Goal: Task Accomplishment & Management: Use online tool/utility

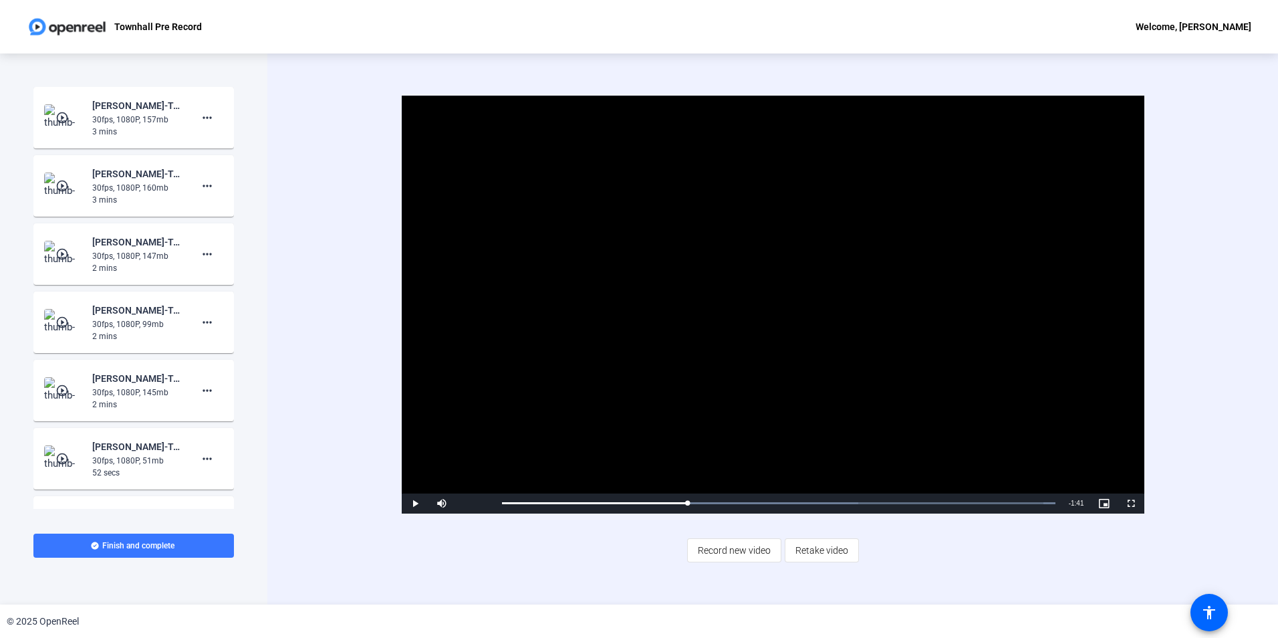
click at [55, 110] on img at bounding box center [63, 117] width 39 height 27
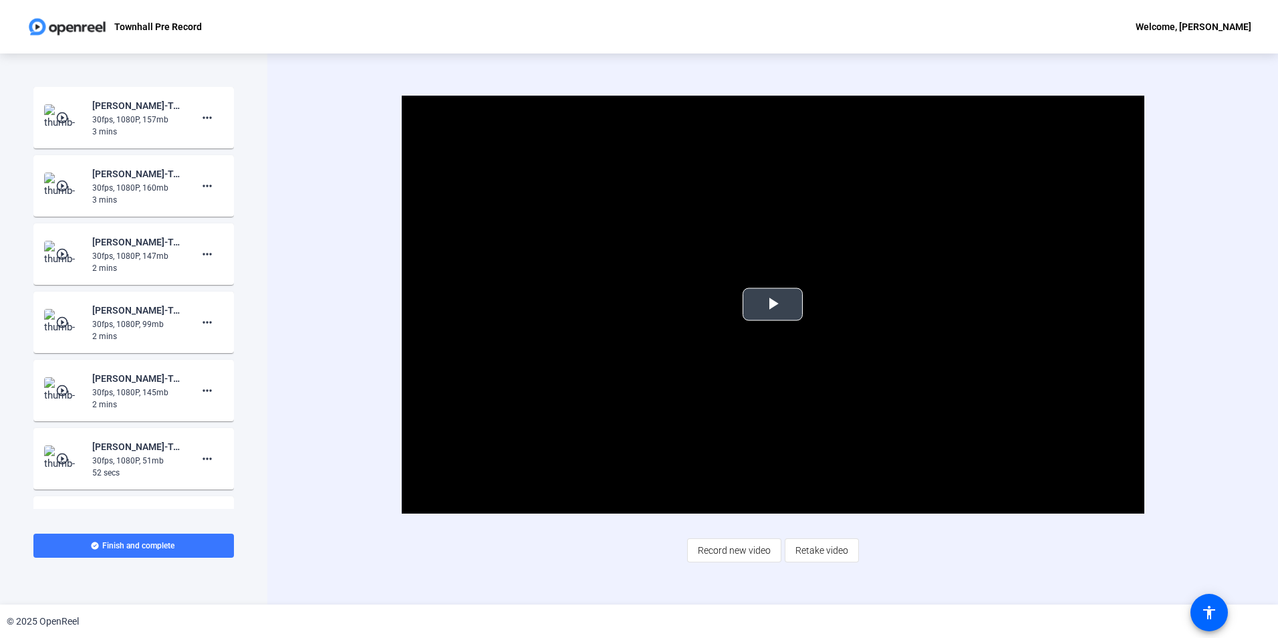
click at [773, 304] on span "Video Player" at bounding box center [773, 304] width 0 height 0
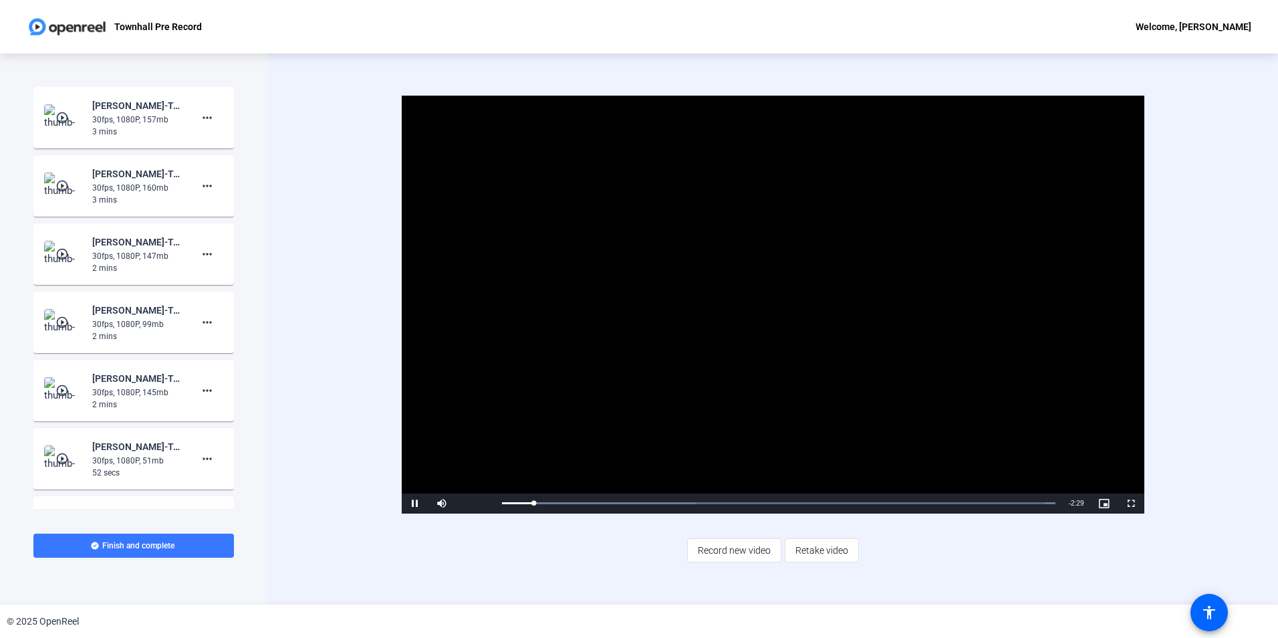
click at [274, 389] on div "Video Player is loading. Play Video Pause Mute 88% Current Time 0:09 / Duration…" at bounding box center [772, 328] width 1011 height 551
click at [57, 121] on mat-icon "play_circle_outline" at bounding box center [63, 117] width 16 height 13
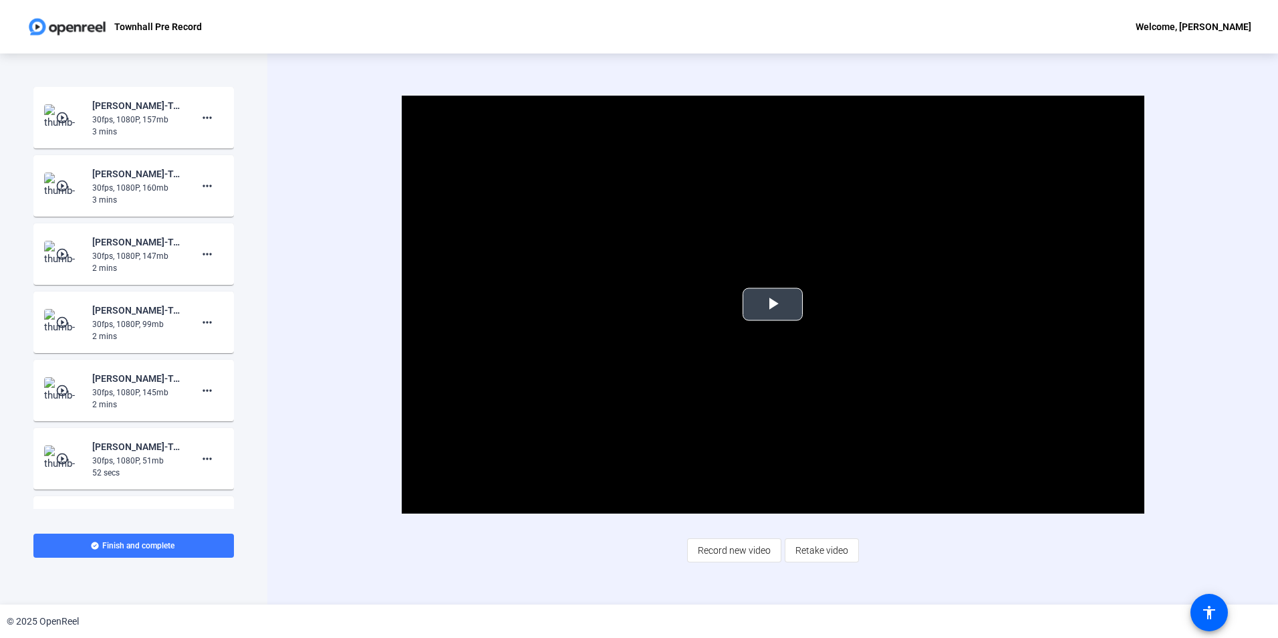
click at [773, 304] on span "Video Player" at bounding box center [773, 304] width 0 height 0
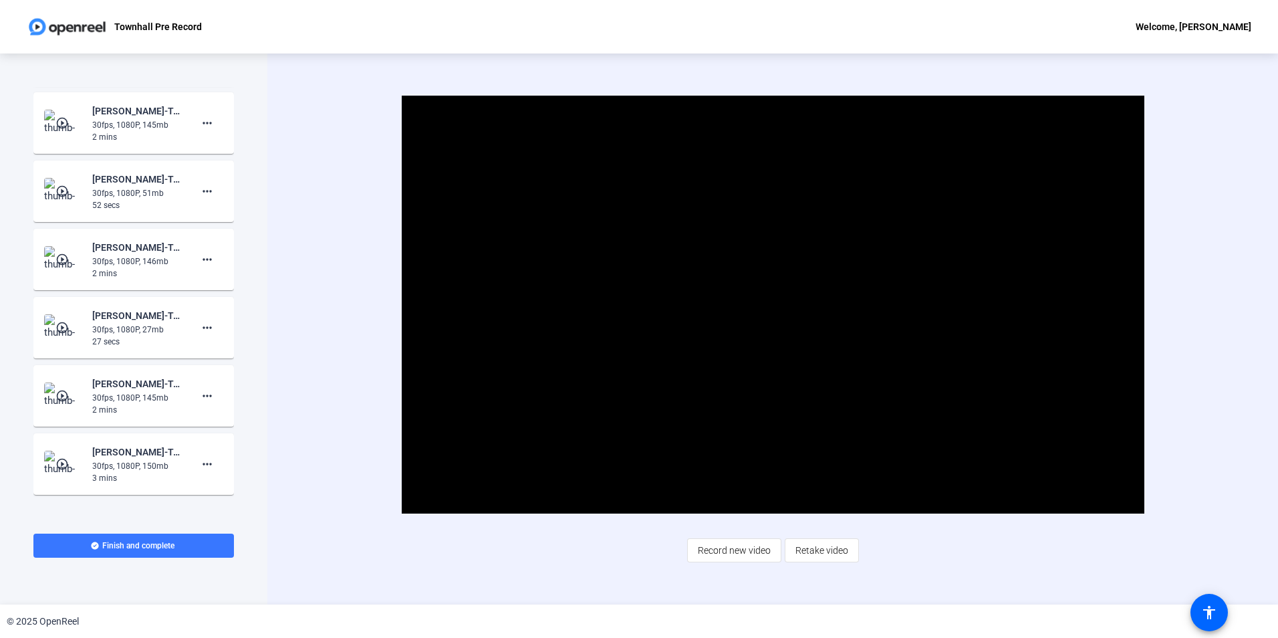
scroll to position [356, 0]
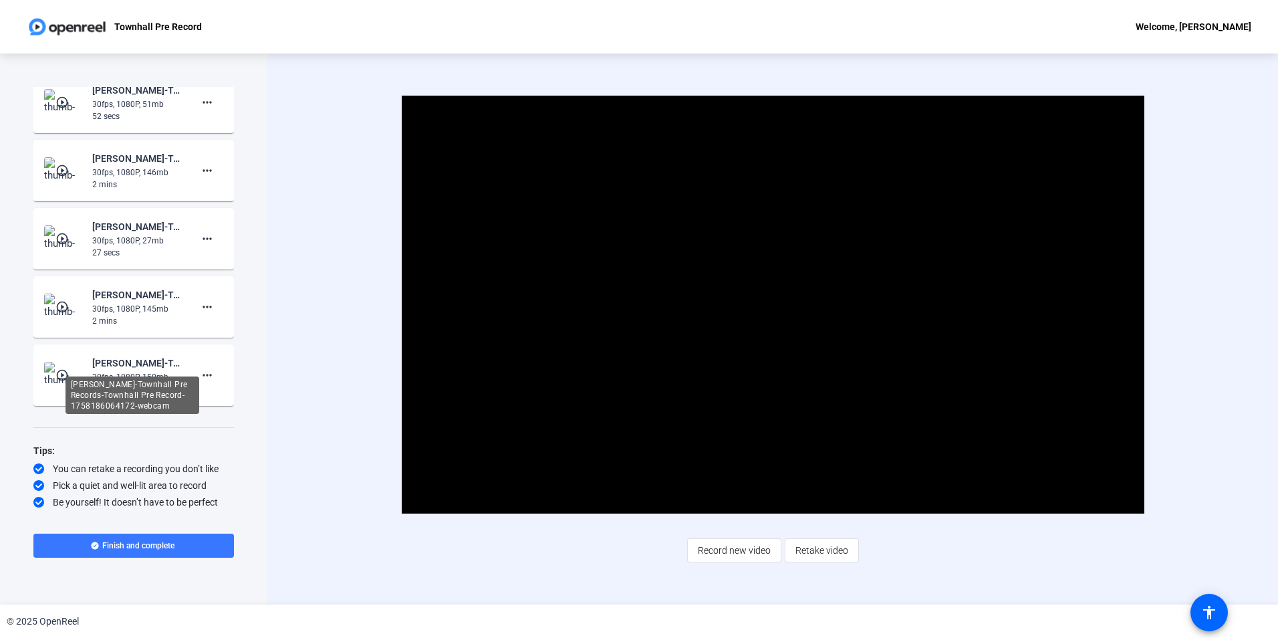
click at [132, 370] on div "[PERSON_NAME]-Townhall Pre Records-Townhall Pre Record-1758186064172-webcam" at bounding box center [137, 363] width 90 height 16
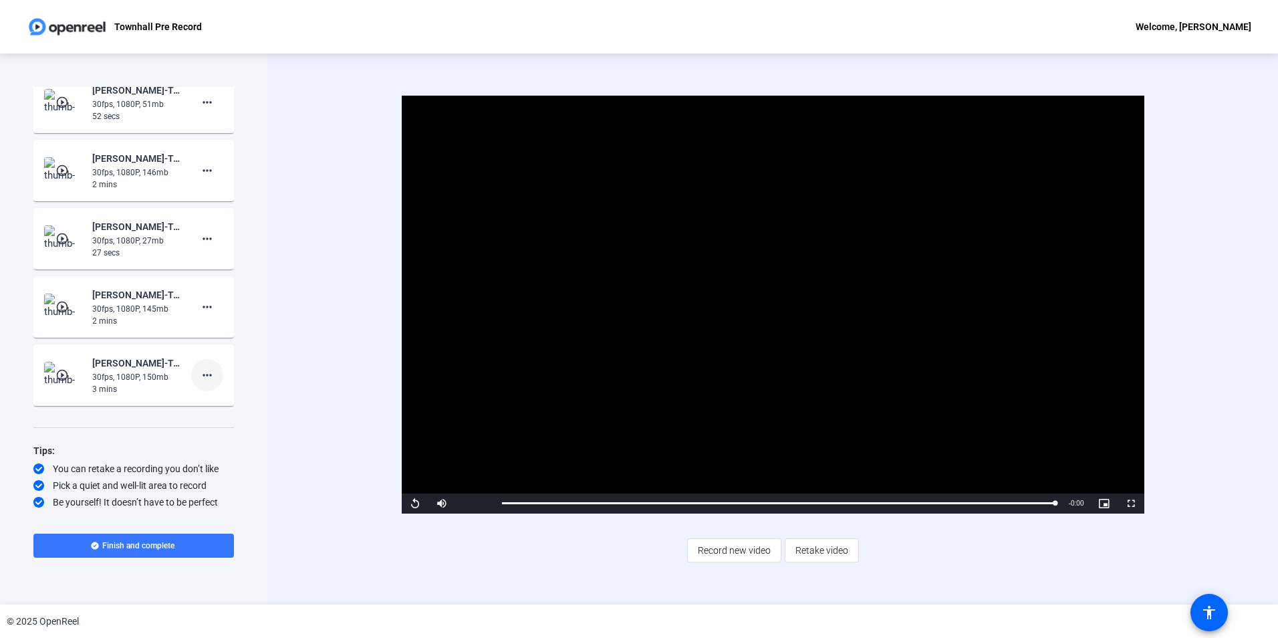
click at [199, 378] on mat-icon "more_horiz" at bounding box center [207, 375] width 16 height 16
click at [132, 376] on div at bounding box center [639, 319] width 1278 height 638
click at [60, 371] on mat-icon "play_circle_outline" at bounding box center [63, 374] width 16 height 13
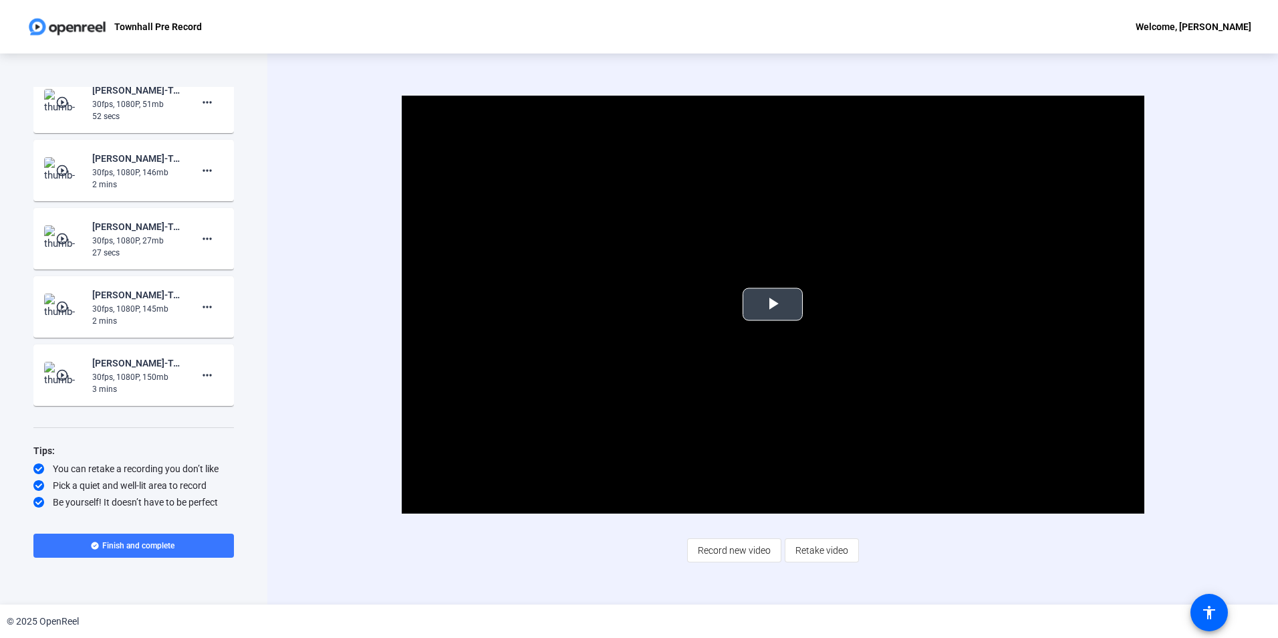
click at [773, 304] on span "Video Player" at bounding box center [773, 304] width 0 height 0
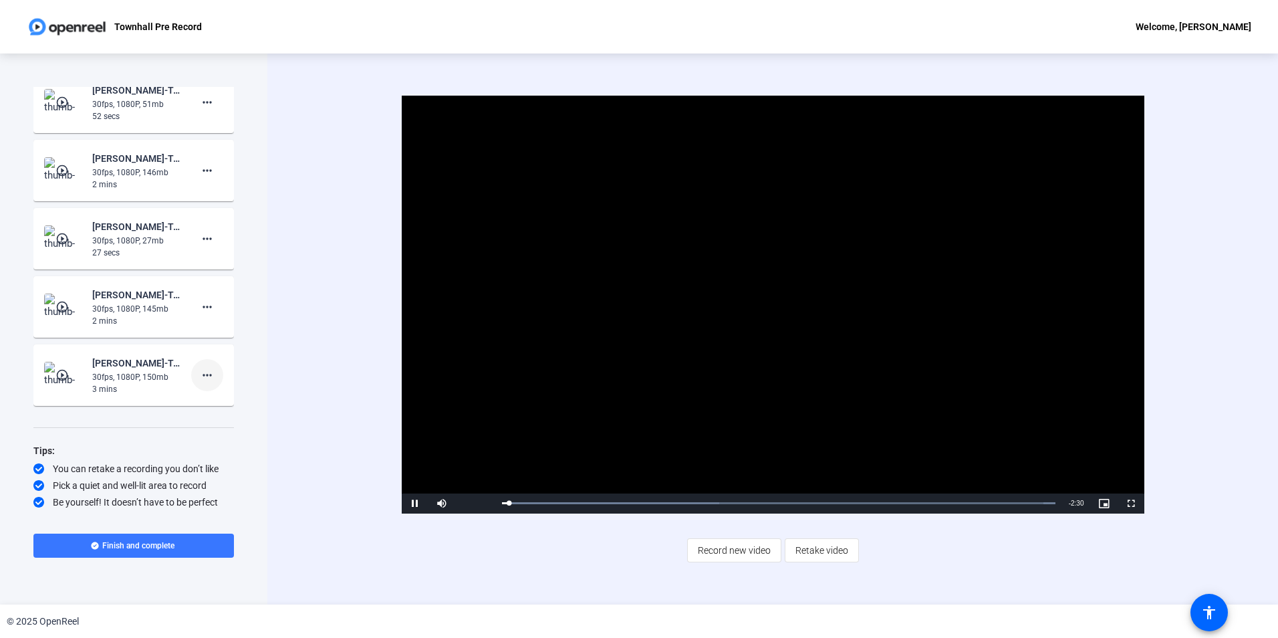
click at [199, 376] on mat-icon "more_horiz" at bounding box center [207, 375] width 16 height 16
click at [210, 398] on span "Delete clip" at bounding box center [221, 403] width 53 height 16
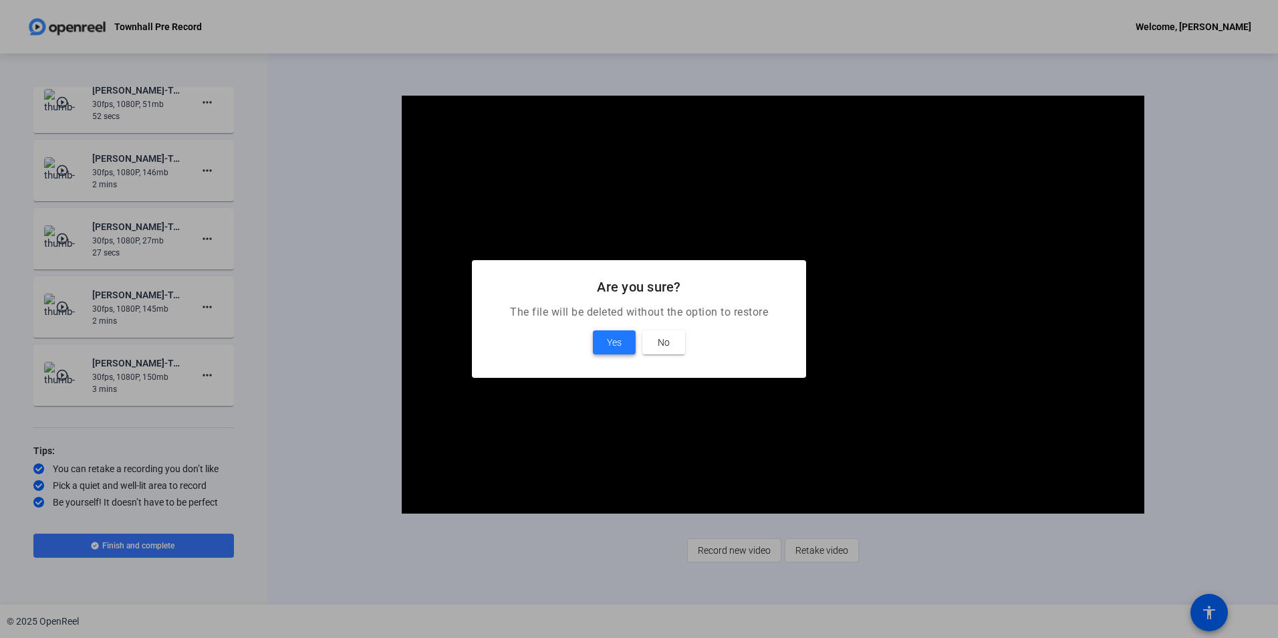
click at [609, 350] on span at bounding box center [614, 342] width 43 height 32
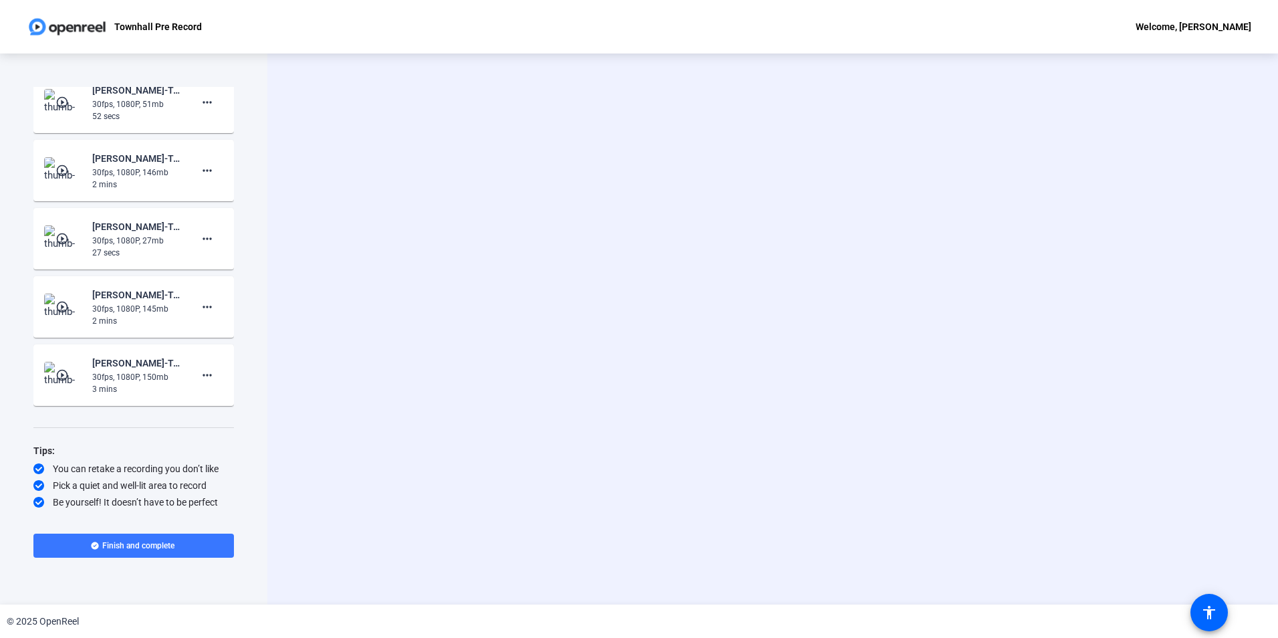
scroll to position [288, 0]
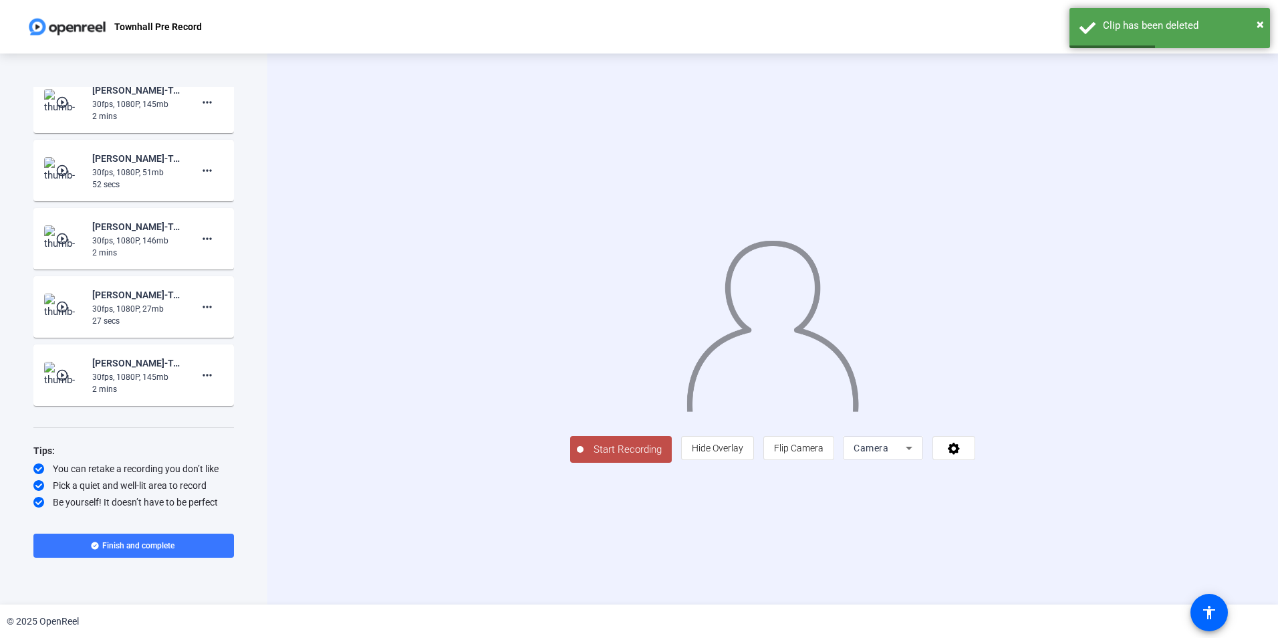
click at [55, 382] on img at bounding box center [63, 375] width 39 height 27
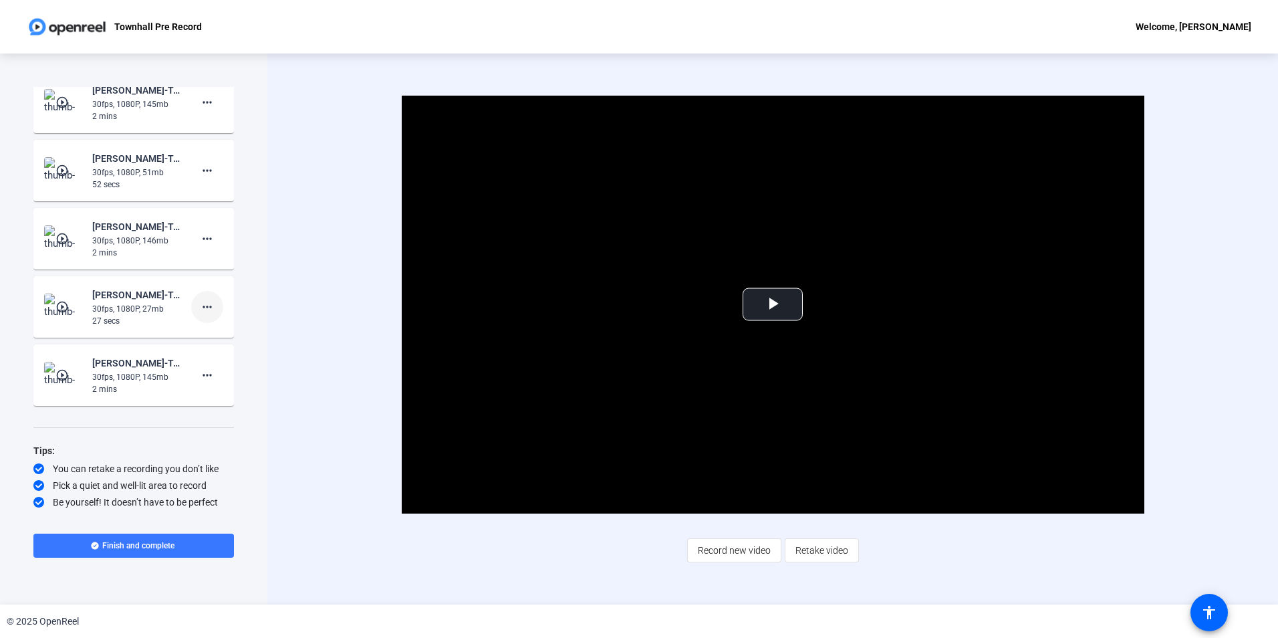
click at [208, 306] on mat-icon "more_horiz" at bounding box center [207, 307] width 16 height 16
click at [209, 336] on span "Delete clip" at bounding box center [221, 335] width 53 height 16
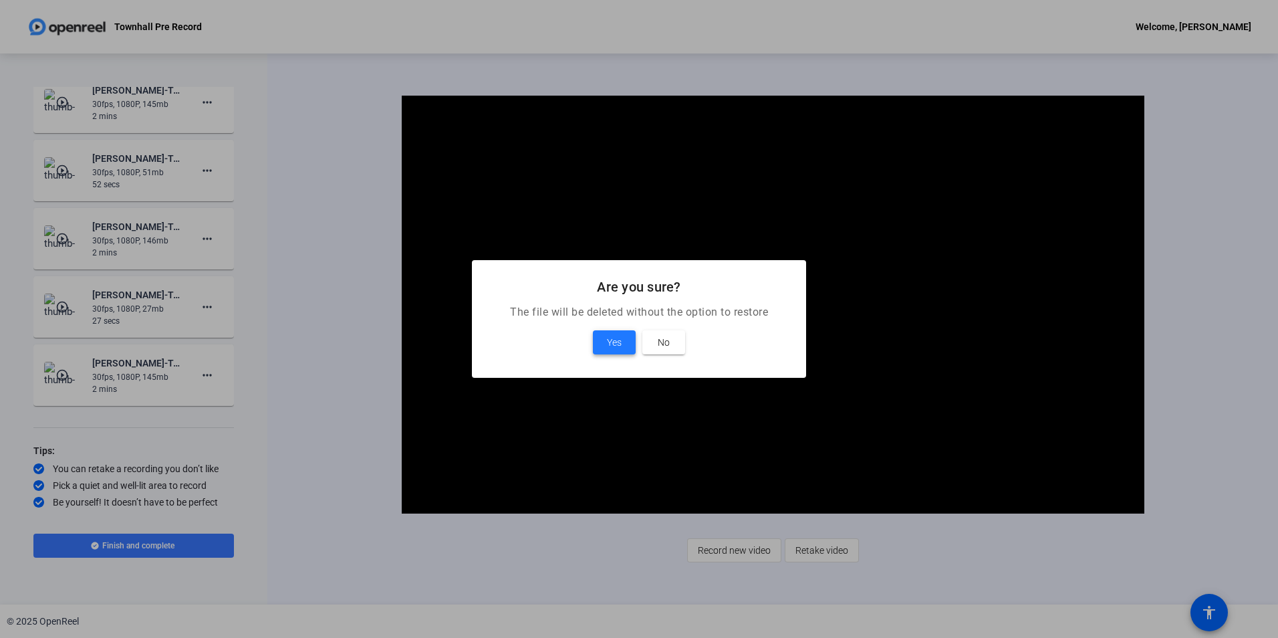
click at [620, 344] on span "Yes" at bounding box center [614, 342] width 15 height 16
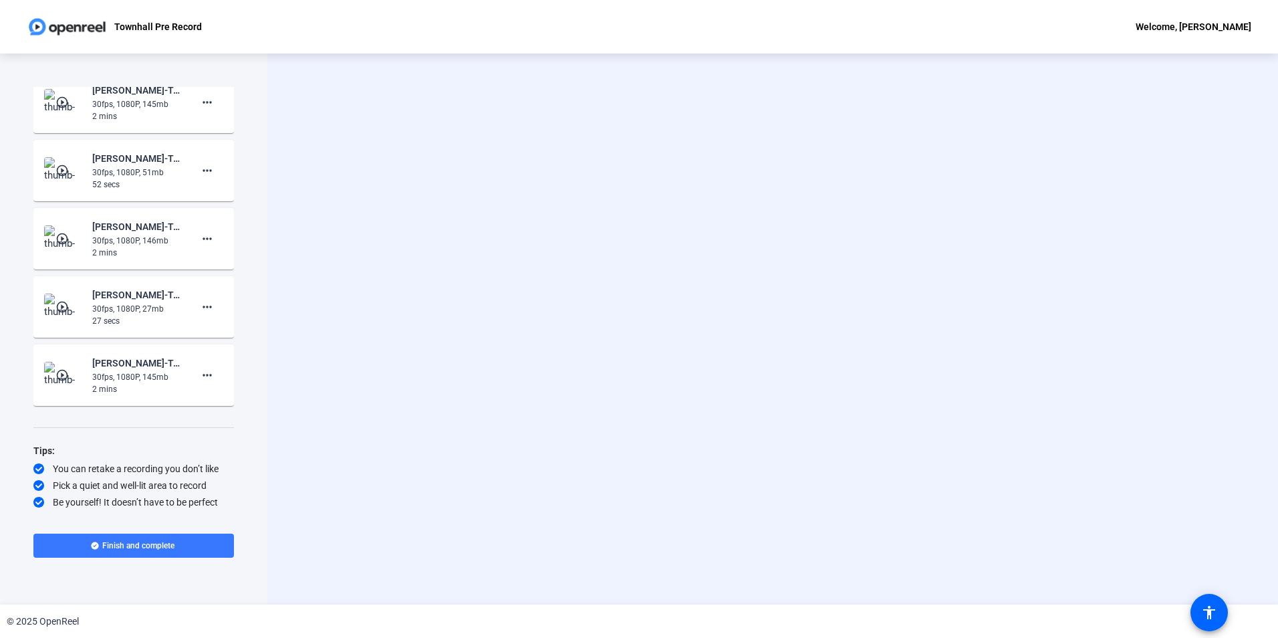
scroll to position [220, 0]
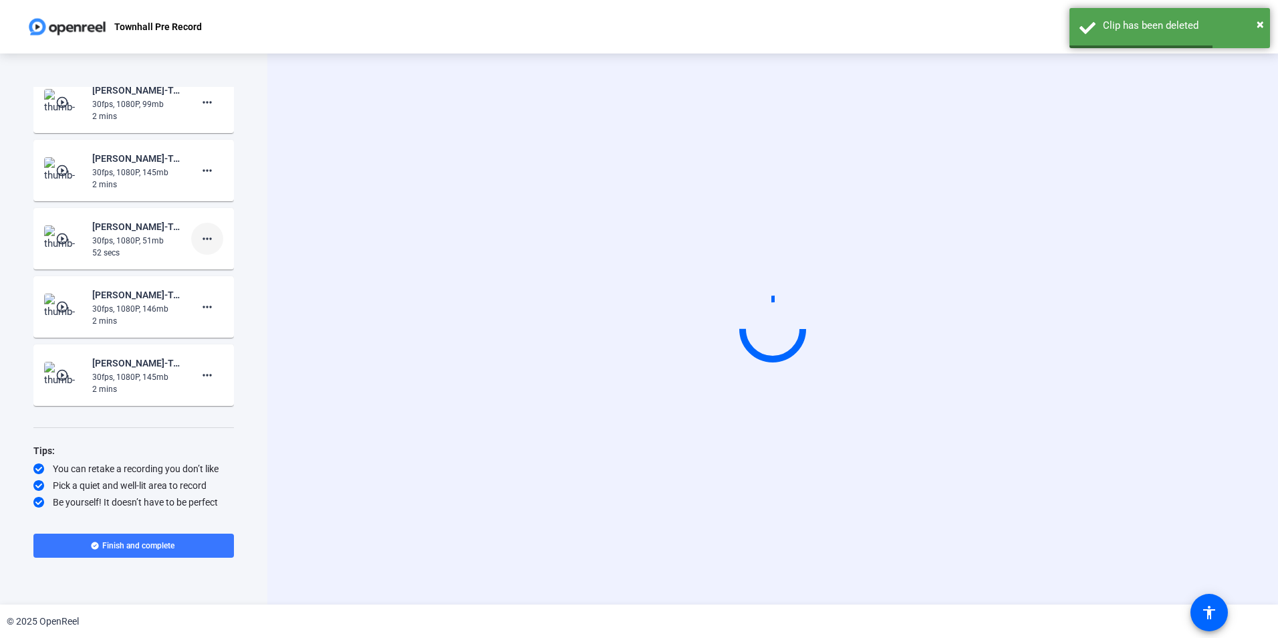
click at [211, 237] on span at bounding box center [207, 239] width 32 height 32
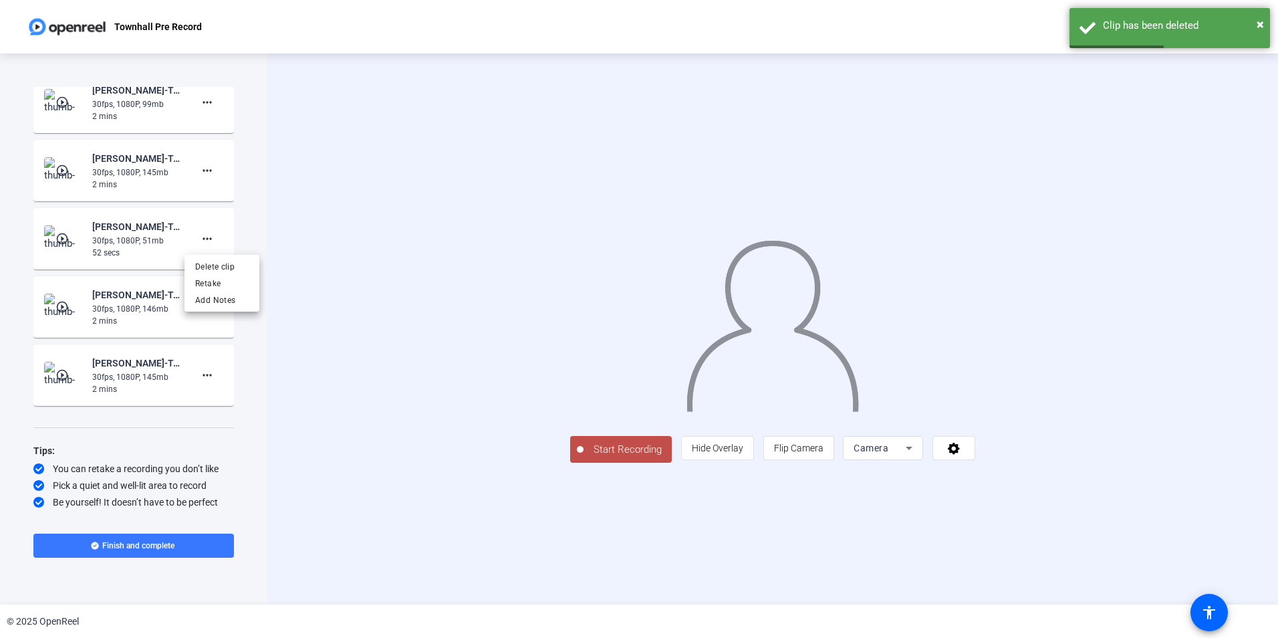
click at [132, 248] on div at bounding box center [639, 319] width 1278 height 638
click at [206, 239] on mat-icon "more_horiz" at bounding box center [207, 239] width 16 height 16
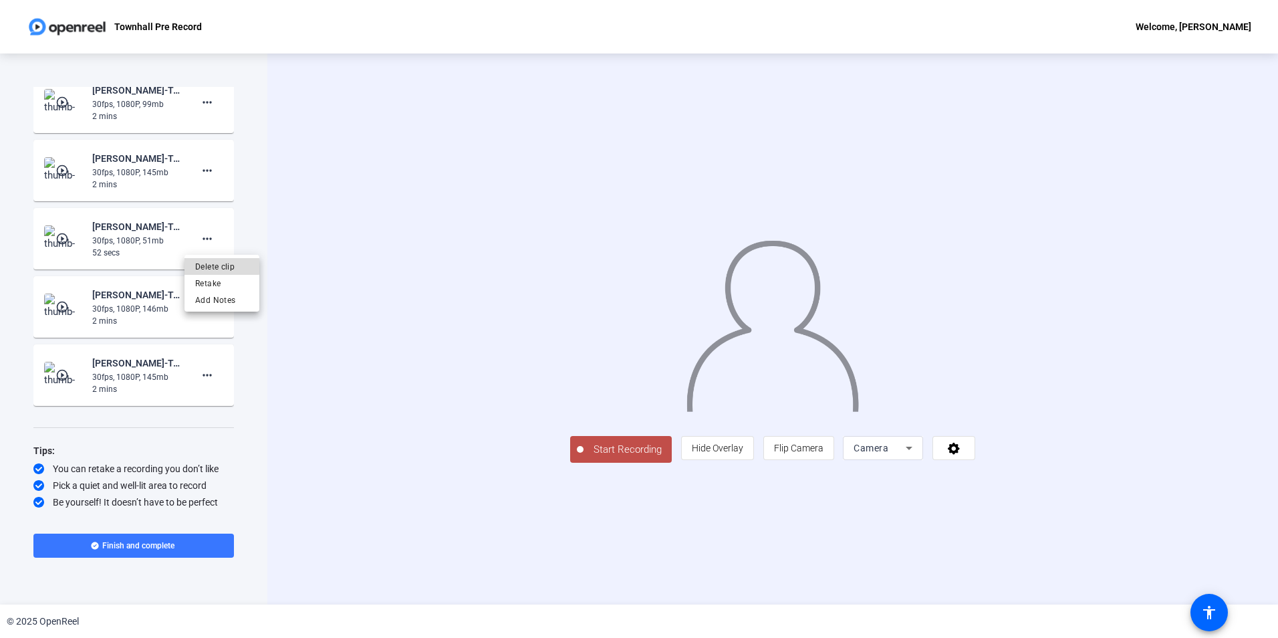
click at [217, 266] on span "Delete clip" at bounding box center [221, 267] width 53 height 16
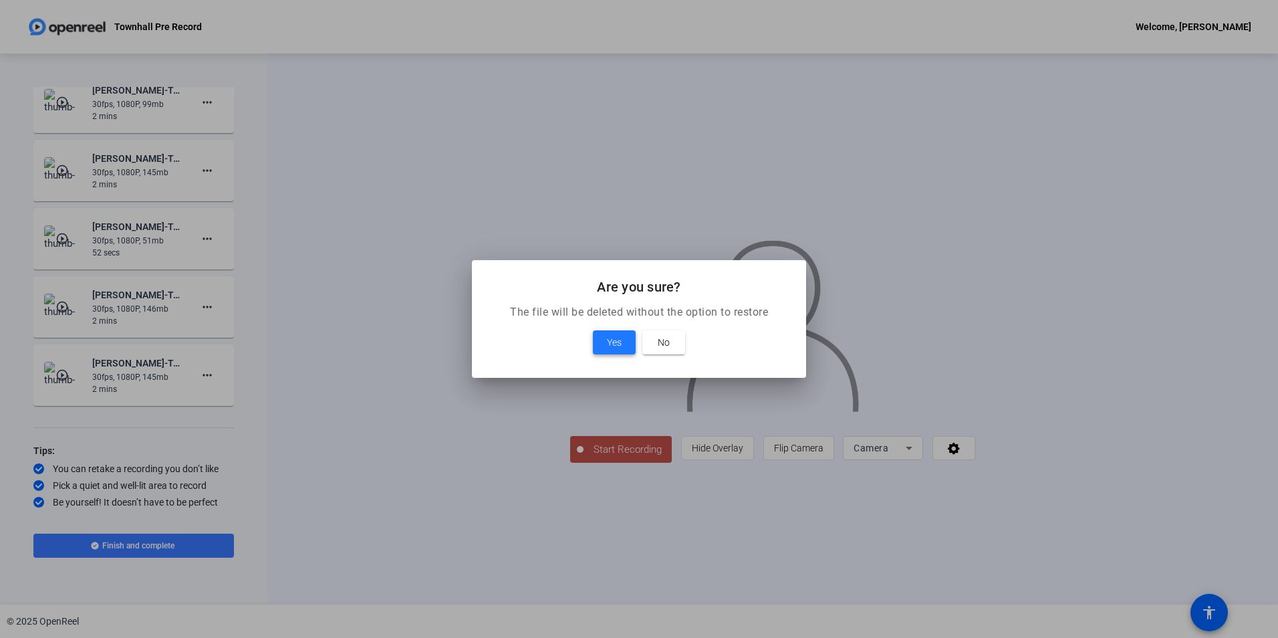
click at [624, 350] on span at bounding box center [614, 342] width 43 height 32
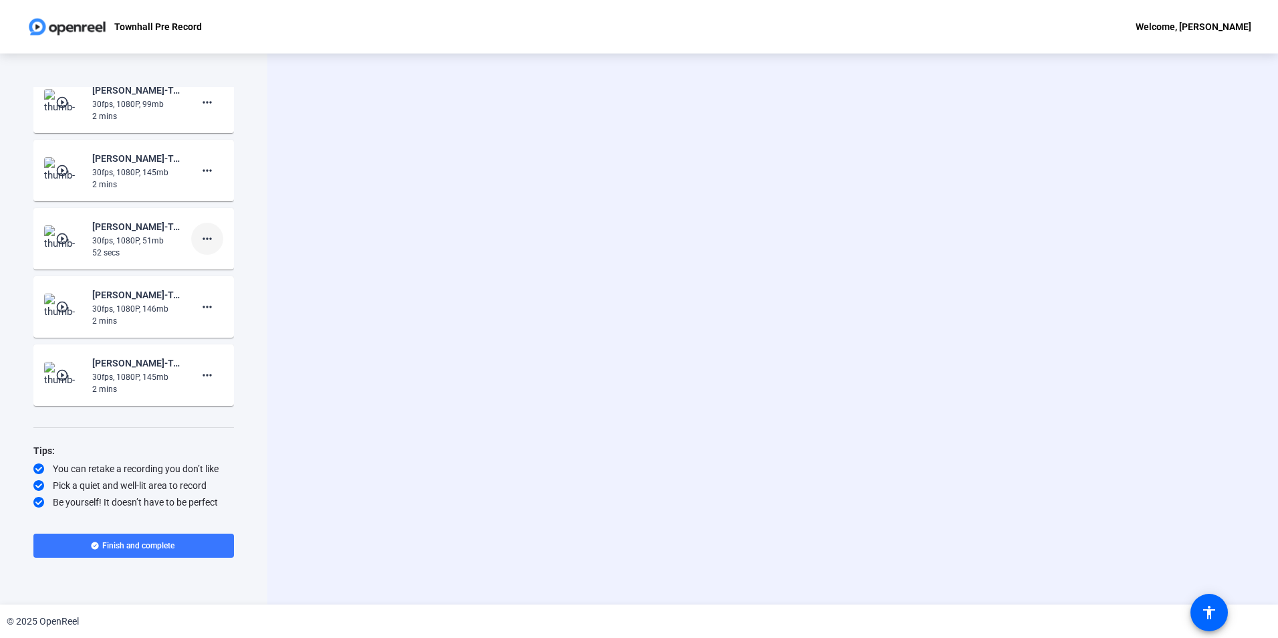
scroll to position [152, 0]
click at [70, 382] on img at bounding box center [63, 375] width 39 height 27
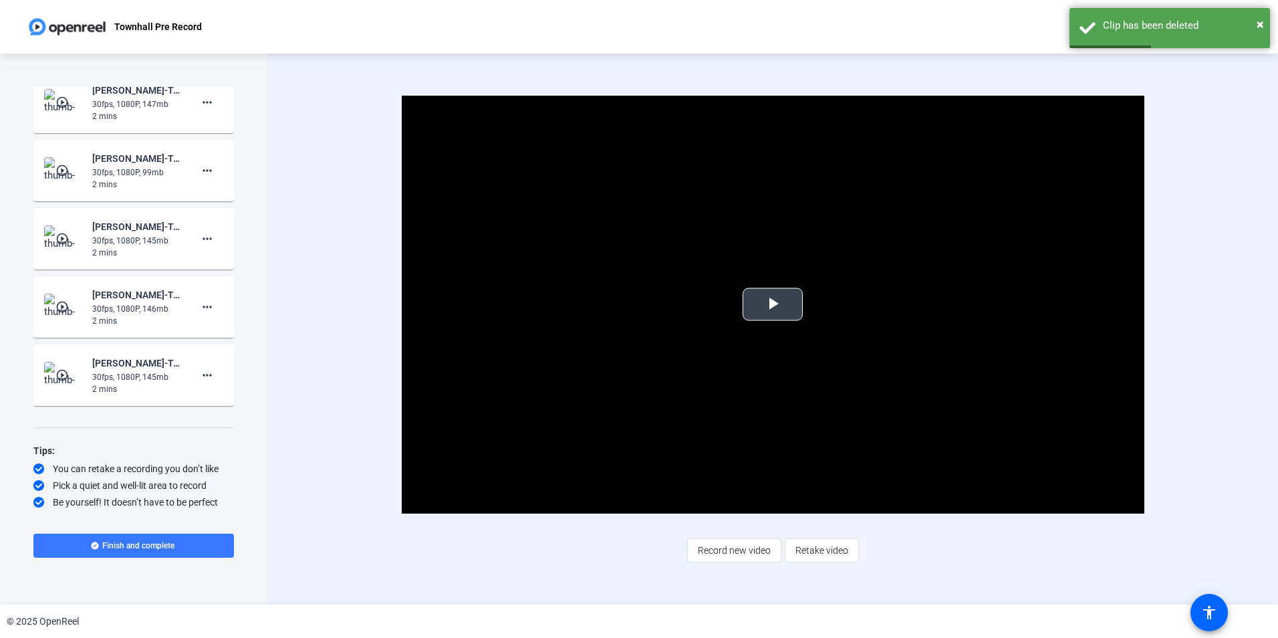
click at [773, 304] on span "Video Player" at bounding box center [773, 304] width 0 height 0
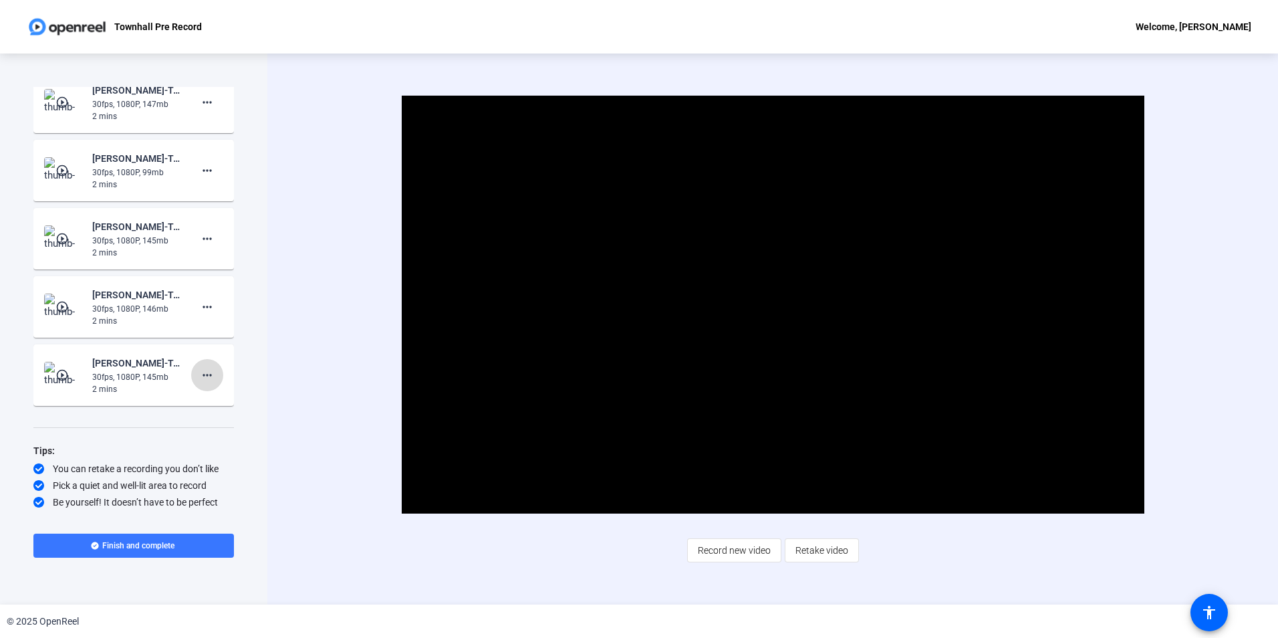
click at [202, 374] on mat-icon "more_horiz" at bounding box center [207, 375] width 16 height 16
click at [217, 396] on span "Delete clip" at bounding box center [221, 403] width 53 height 16
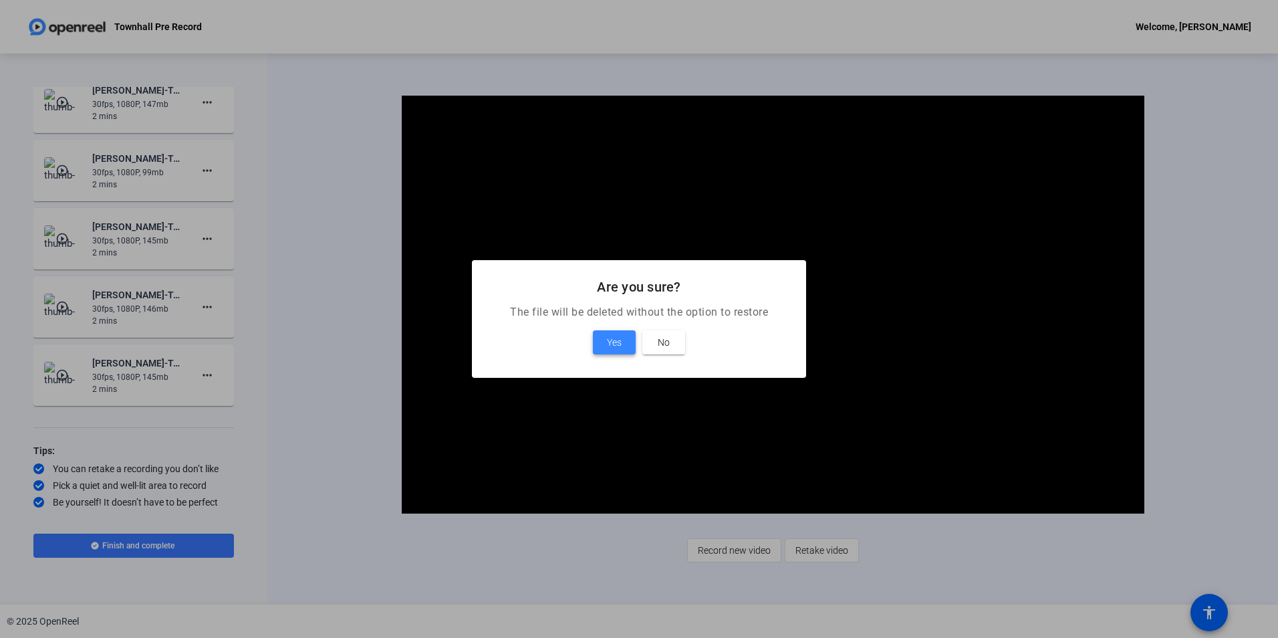
click at [622, 344] on span at bounding box center [614, 342] width 43 height 32
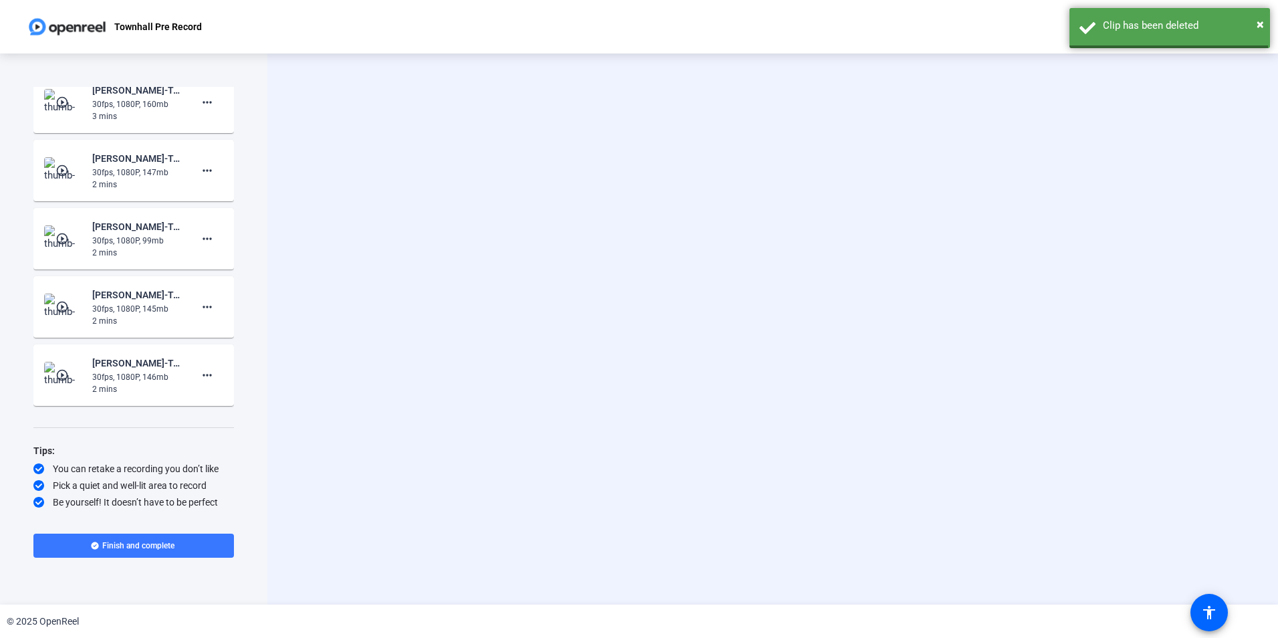
scroll to position [84, 0]
click at [113, 386] on div "[PERSON_NAME]-Townhall Pre Records-Townhall Pre Record-1758194684285-webcam" at bounding box center [133, 394] width 134 height 37
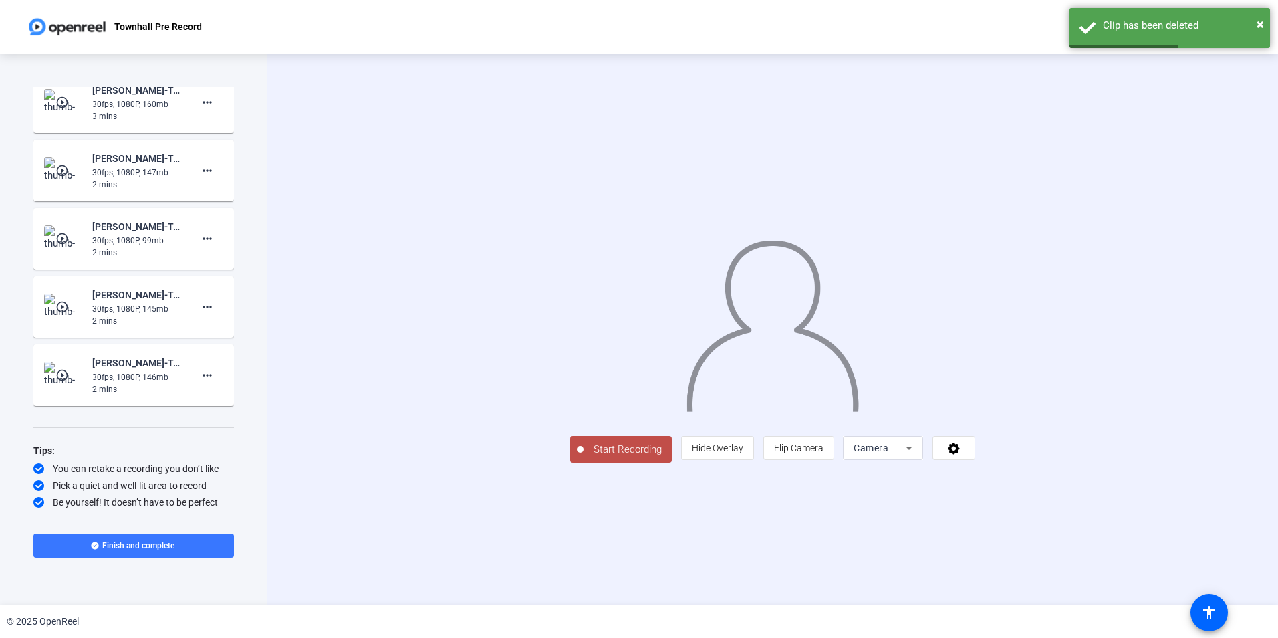
click at [60, 374] on mat-icon "play_circle_outline" at bounding box center [63, 374] width 16 height 13
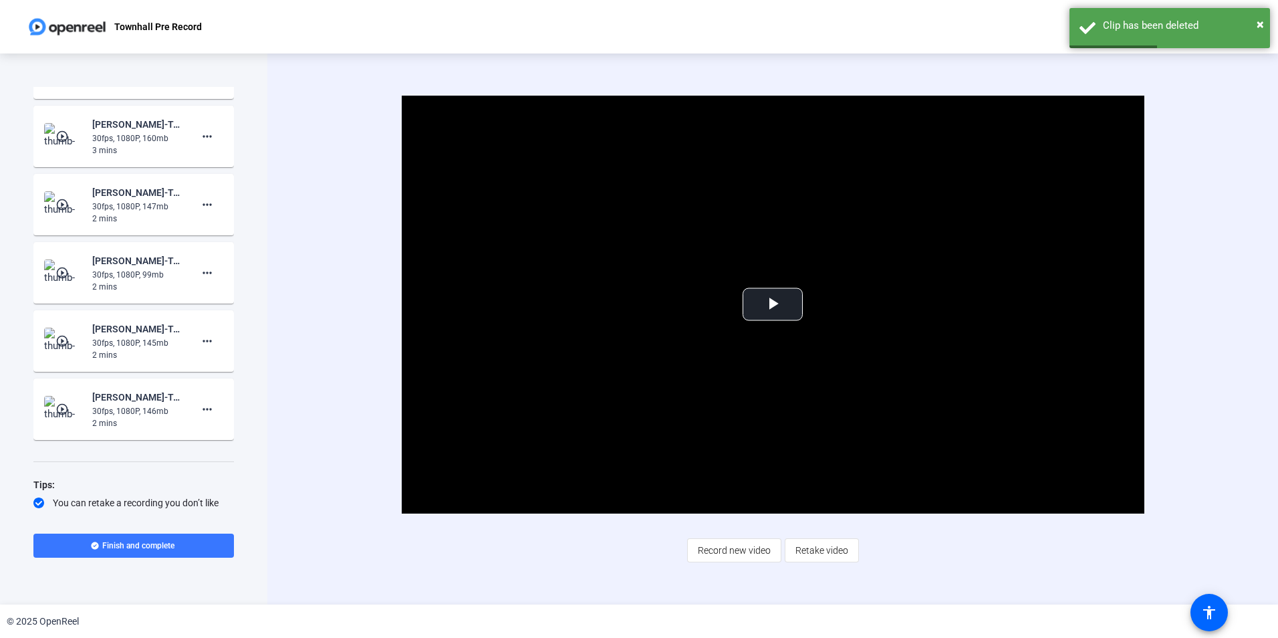
scroll to position [0, 0]
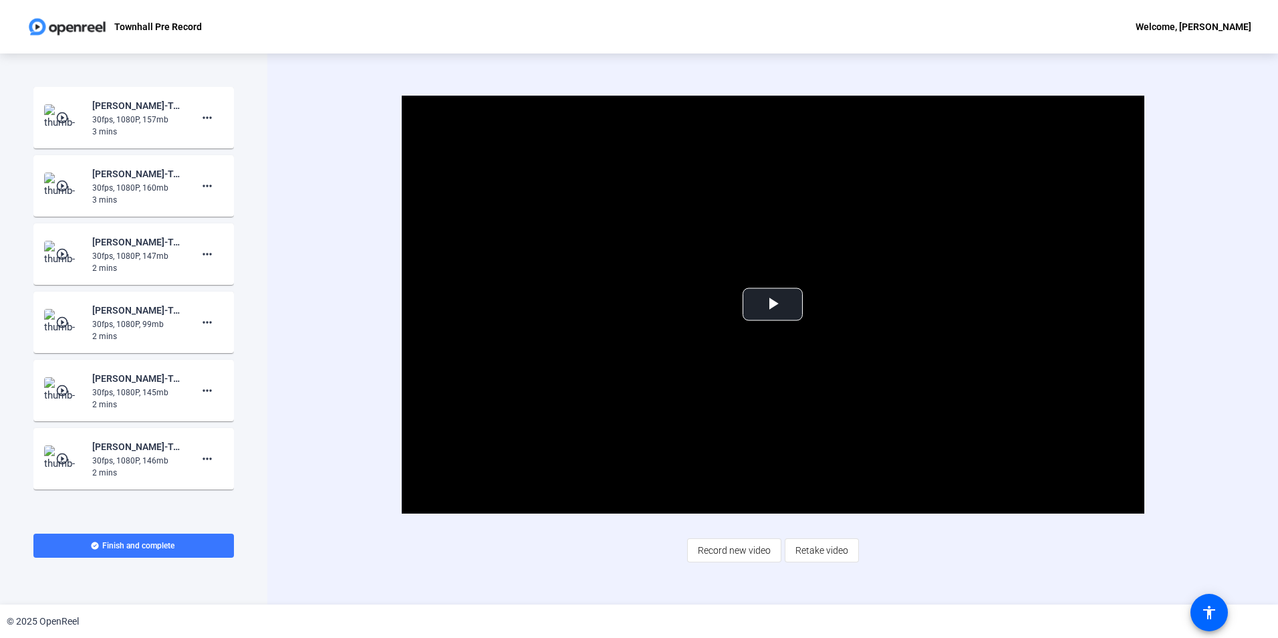
click at [58, 102] on div "play_circle_outline [PERSON_NAME]-Townhall Pre Records-Townhall Pre Record-1758…" at bounding box center [133, 118] width 179 height 40
click at [59, 119] on mat-icon "play_circle_outline" at bounding box center [63, 117] width 16 height 13
click at [773, 304] on span "Video Player" at bounding box center [773, 304] width 0 height 0
click at [205, 114] on mat-icon "more_horiz" at bounding box center [207, 118] width 16 height 16
click at [305, 224] on div at bounding box center [639, 319] width 1278 height 638
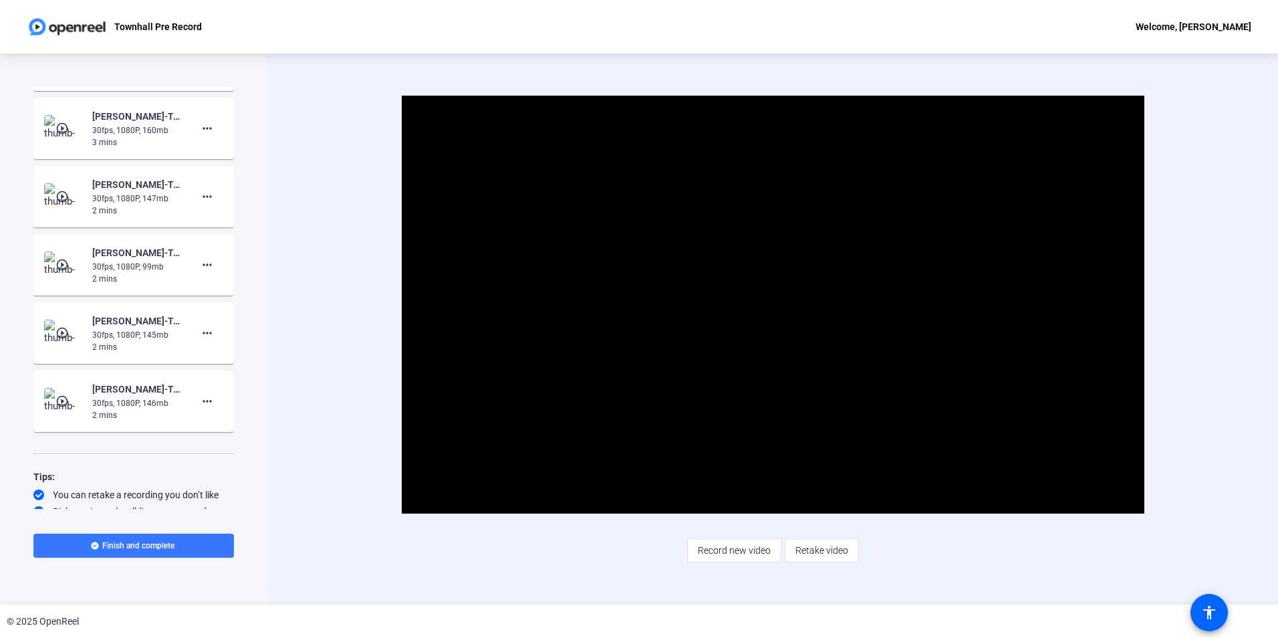
scroll to position [84, 0]
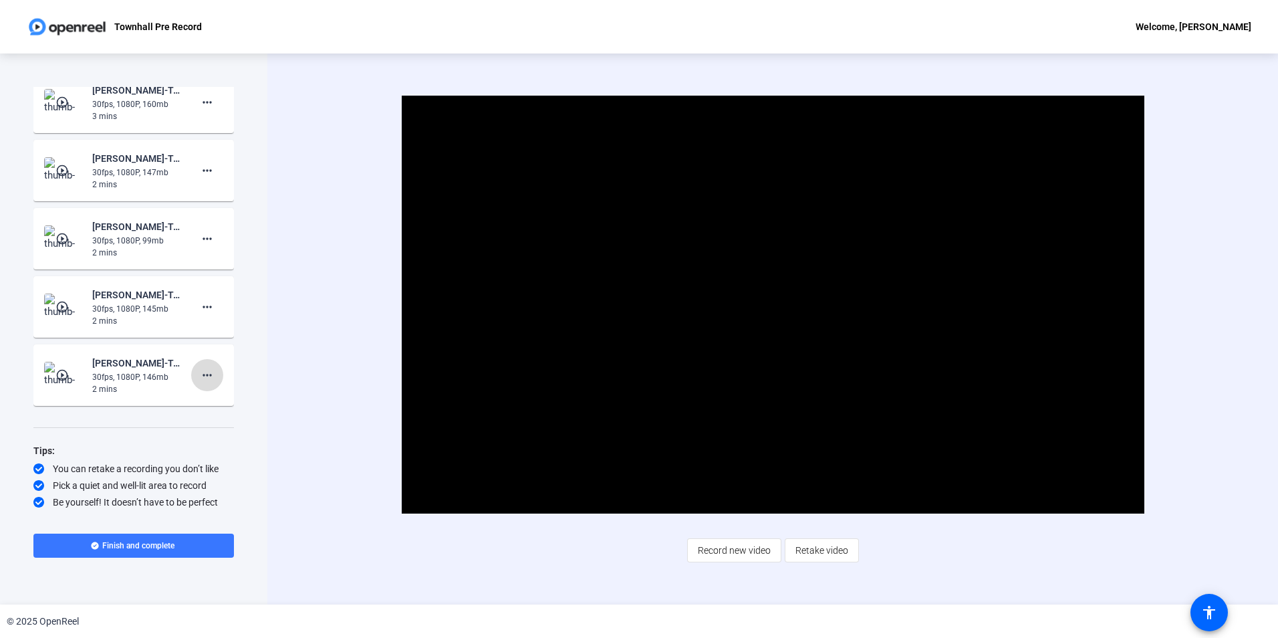
click at [200, 376] on mat-icon "more_horiz" at bounding box center [207, 375] width 16 height 16
click at [70, 370] on div at bounding box center [639, 319] width 1278 height 638
click at [53, 382] on img at bounding box center [63, 375] width 39 height 27
click at [773, 304] on span "Video Player" at bounding box center [773, 304] width 0 height 0
click at [199, 372] on mat-icon "more_horiz" at bounding box center [207, 375] width 16 height 16
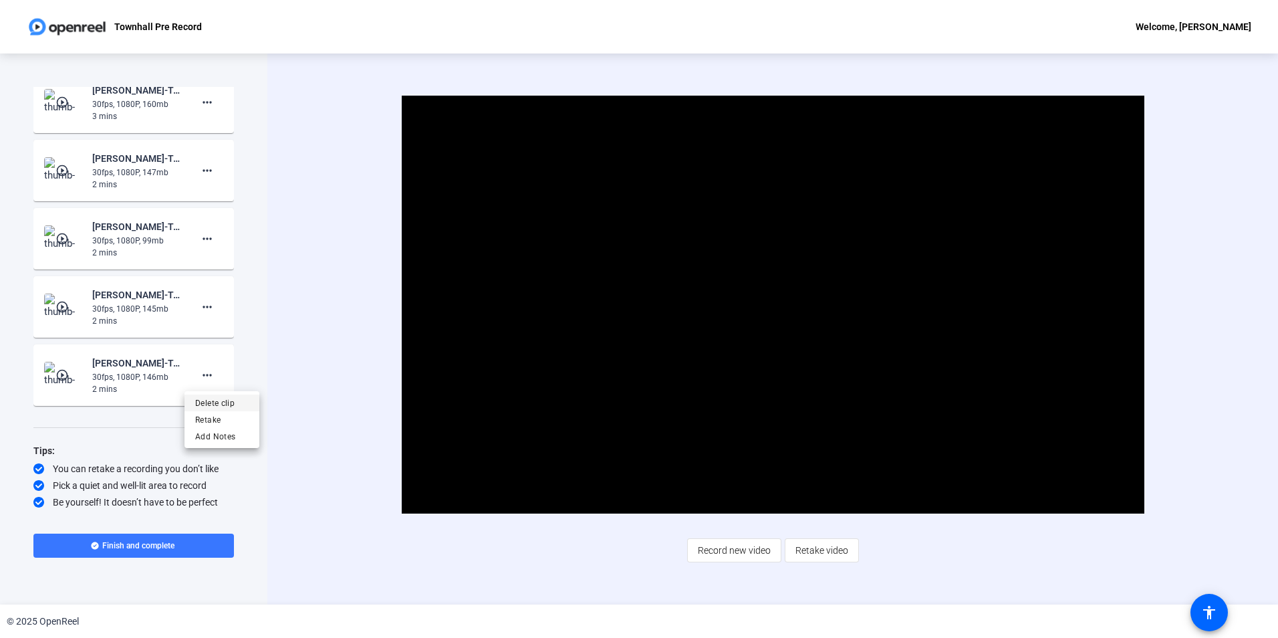
click at [198, 401] on span "Delete clip" at bounding box center [221, 403] width 53 height 16
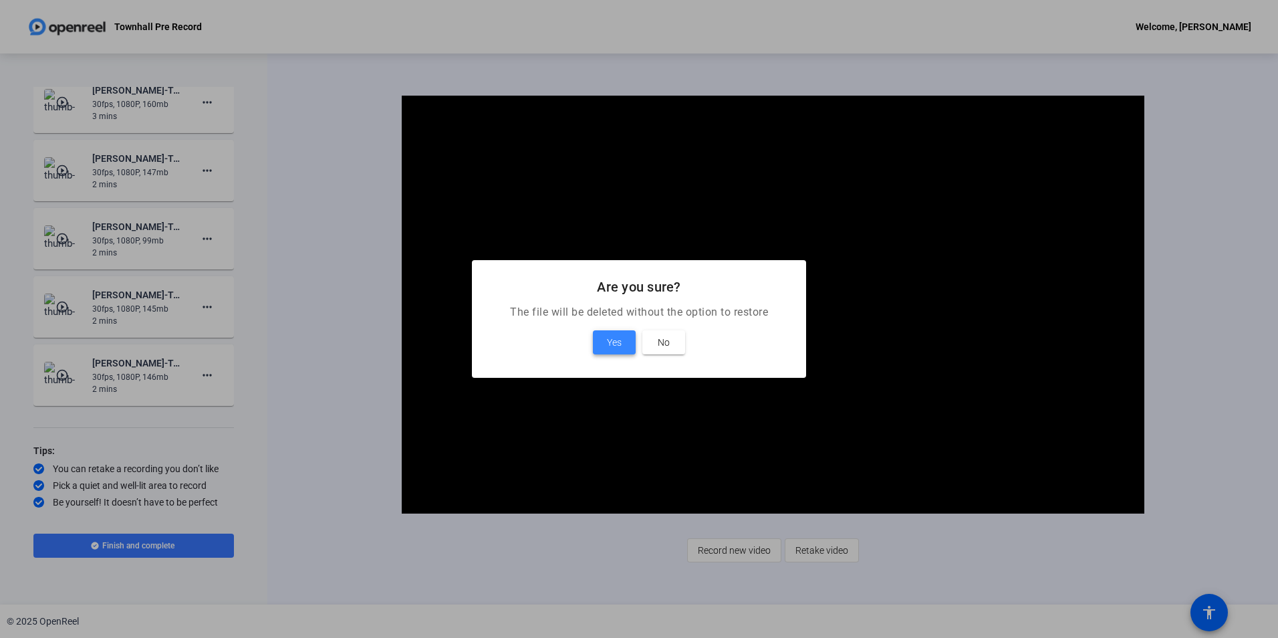
click at [611, 336] on span "Yes" at bounding box center [614, 342] width 15 height 16
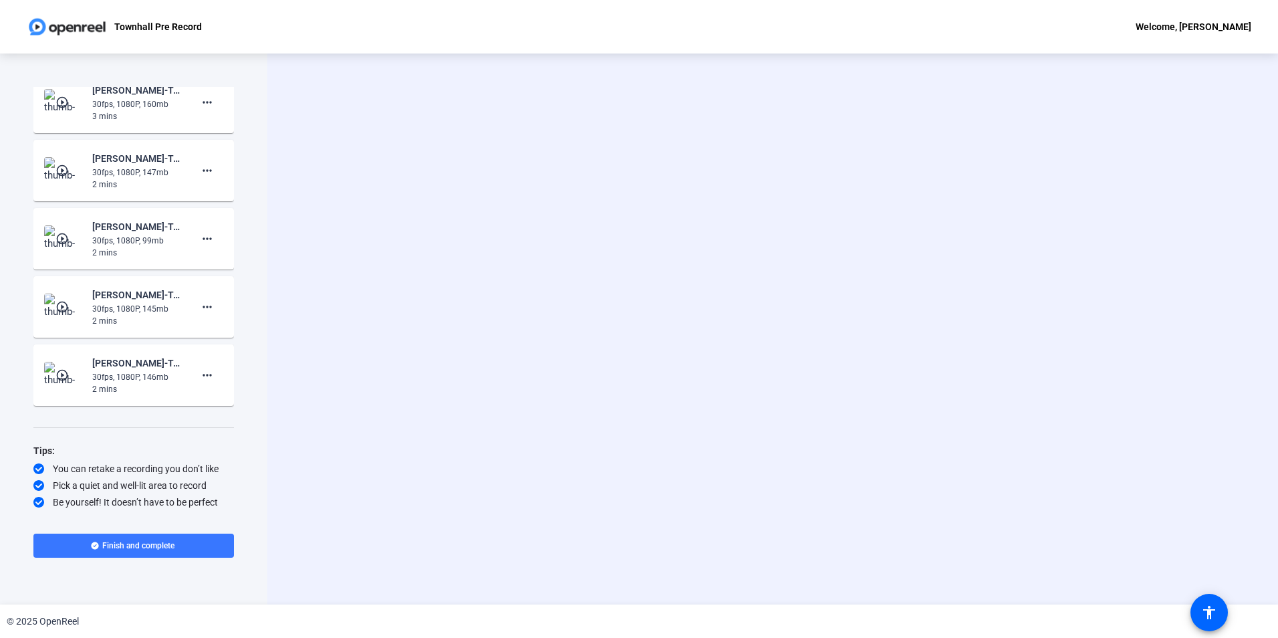
scroll to position [15, 0]
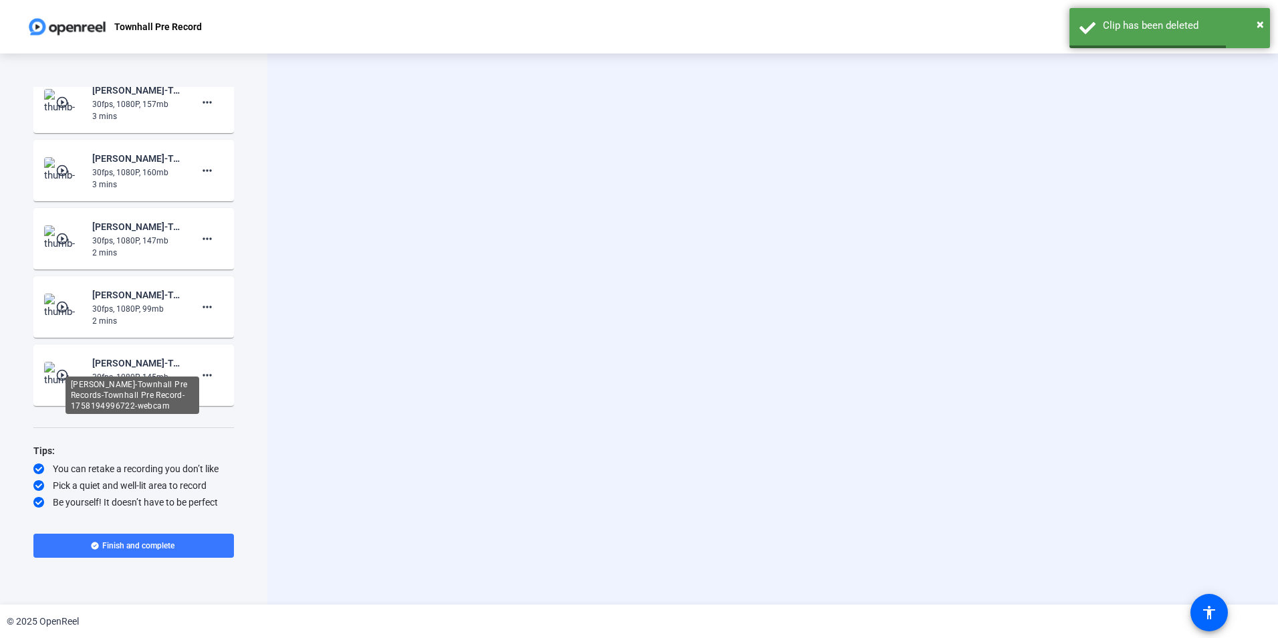
click at [84, 378] on div "[PERSON_NAME]-Townhall Pre Records-Townhall Pre Record-1758194996722-webcam" at bounding box center [133, 394] width 134 height 37
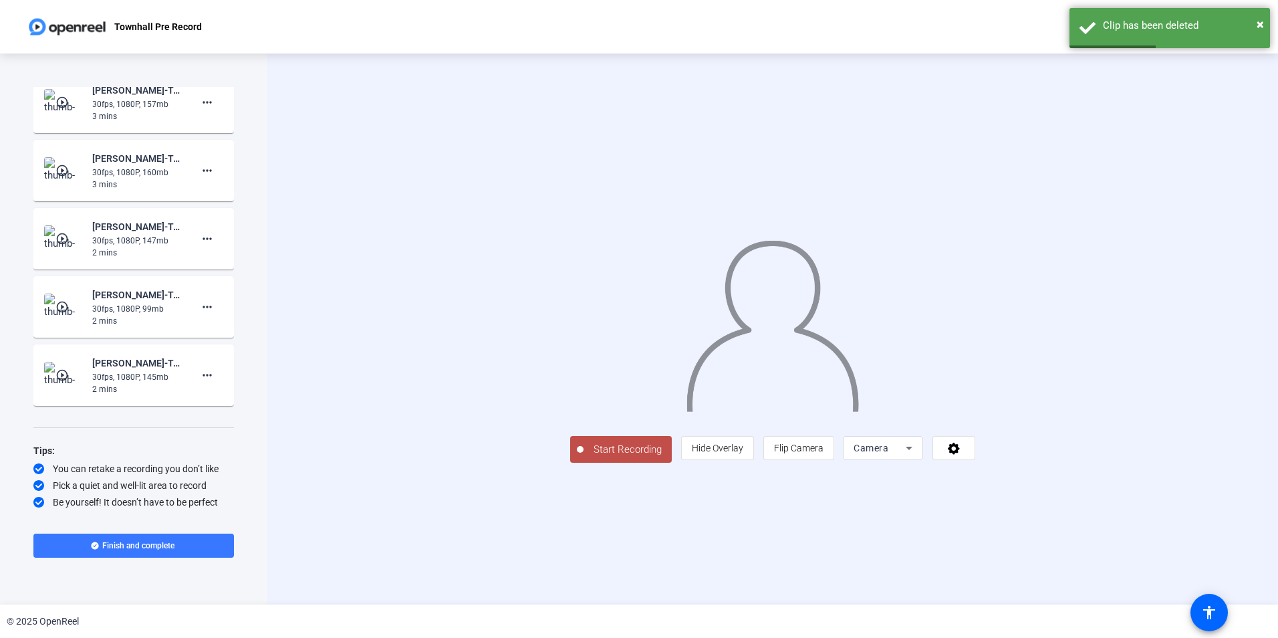
click at [47, 377] on img at bounding box center [63, 375] width 39 height 27
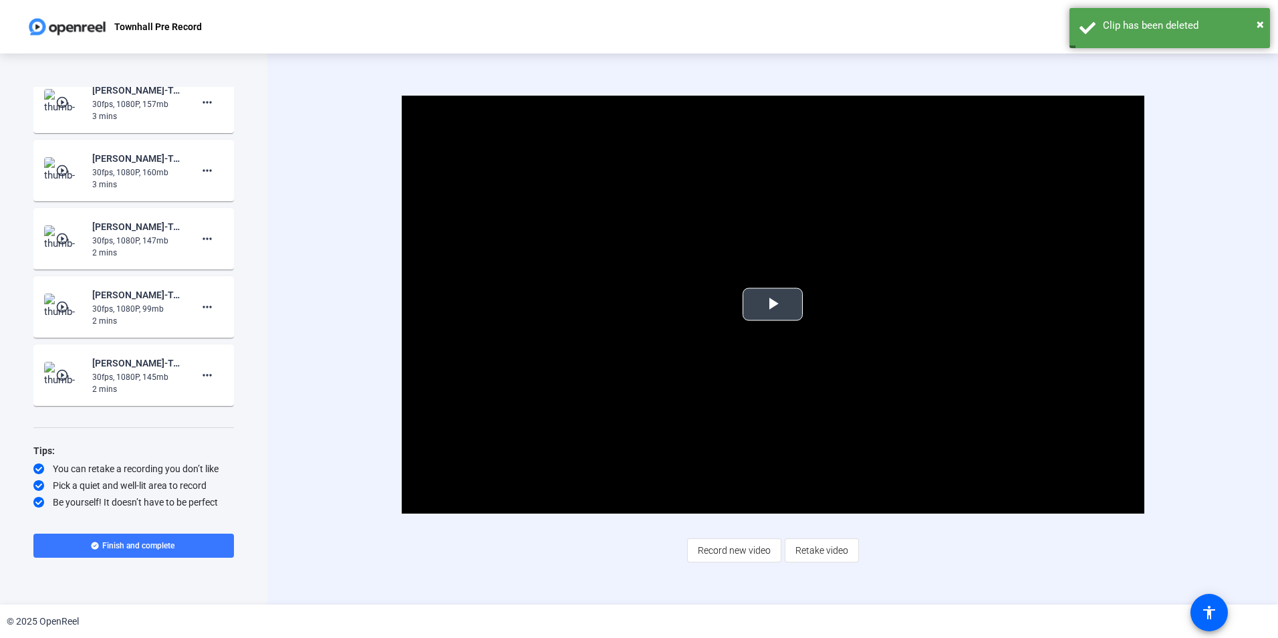
click at [773, 304] on span "Video Player" at bounding box center [773, 304] width 0 height 0
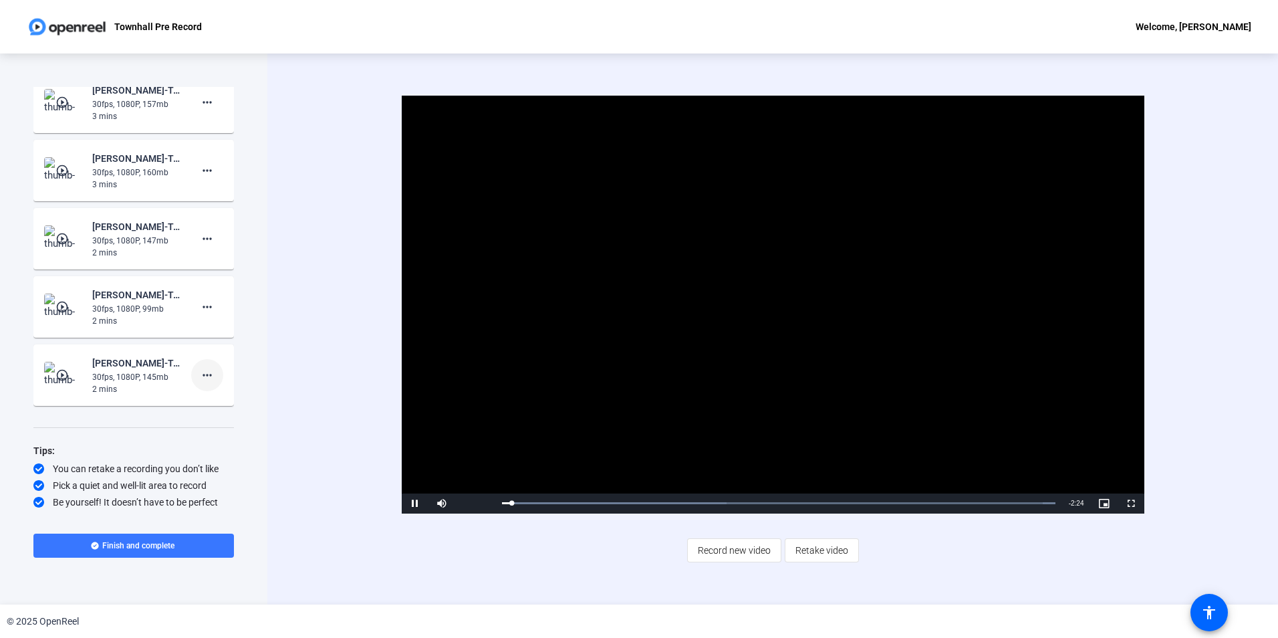
click at [200, 382] on mat-icon "more_horiz" at bounding box center [207, 375] width 16 height 16
click at [203, 403] on span "Delete clip" at bounding box center [221, 403] width 53 height 16
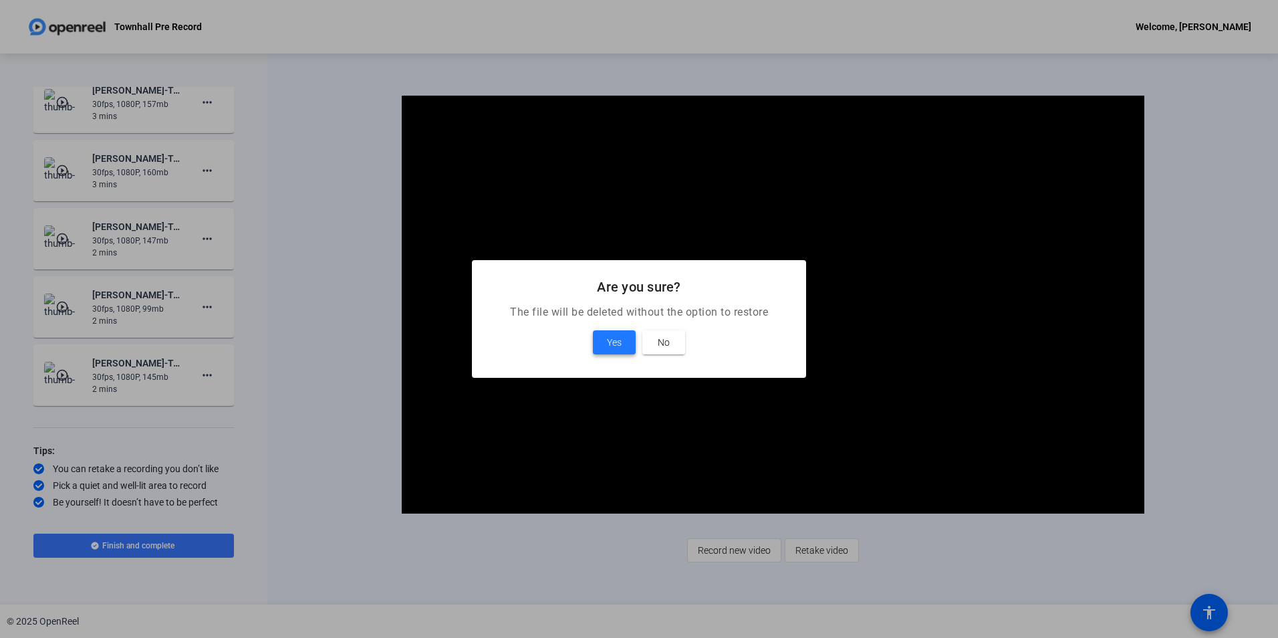
click at [613, 340] on span "Yes" at bounding box center [614, 342] width 15 height 16
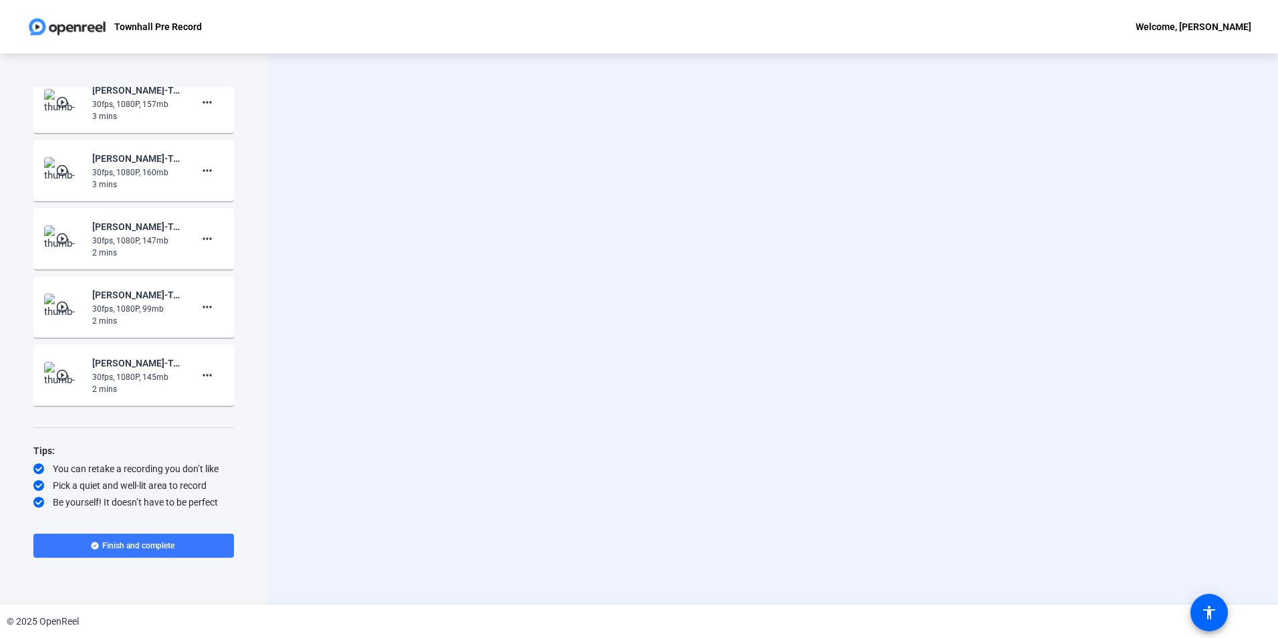
scroll to position [0, 0]
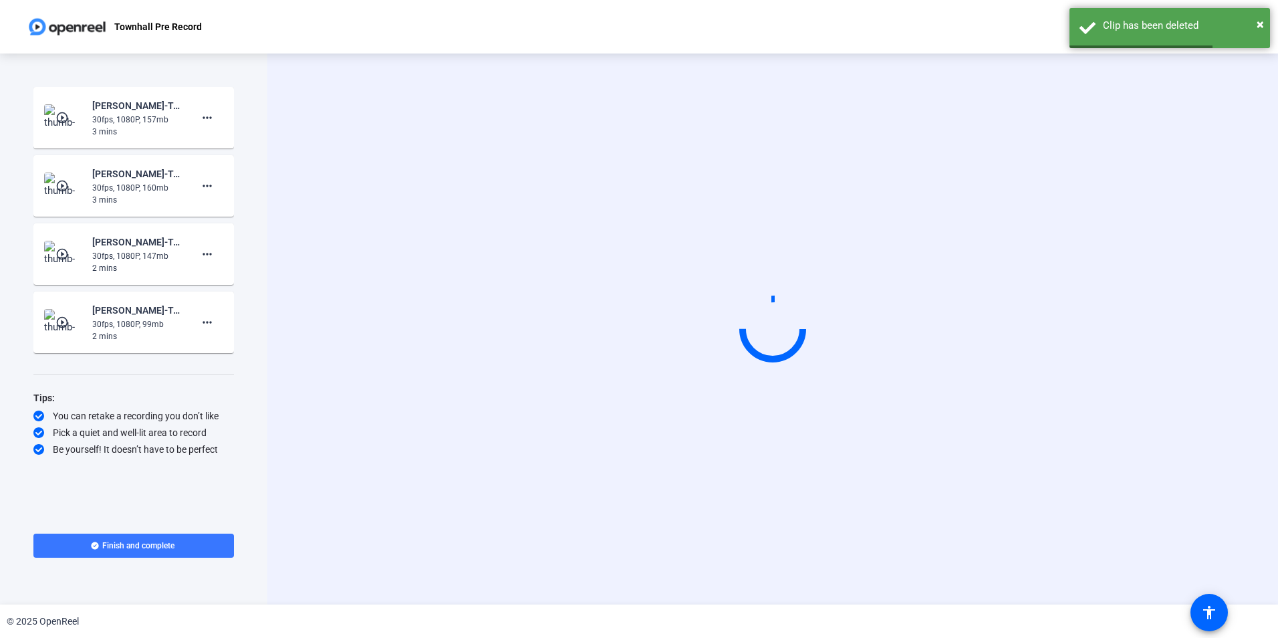
click at [51, 326] on img at bounding box center [63, 322] width 39 height 27
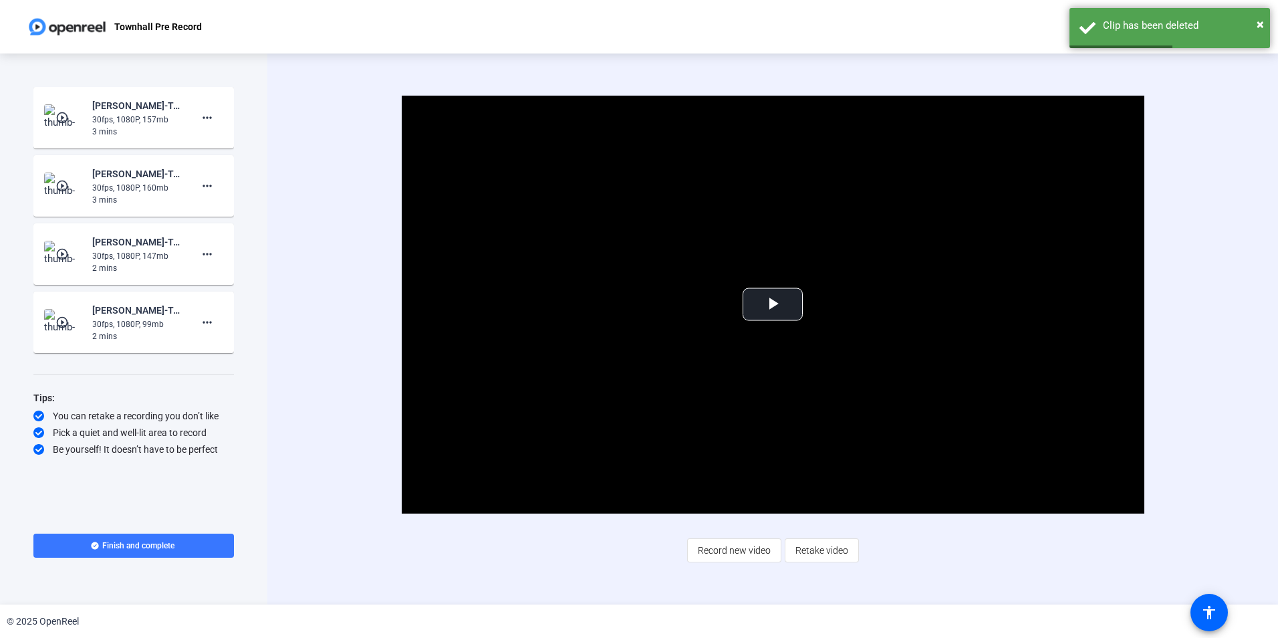
click at [53, 326] on img at bounding box center [63, 322] width 39 height 27
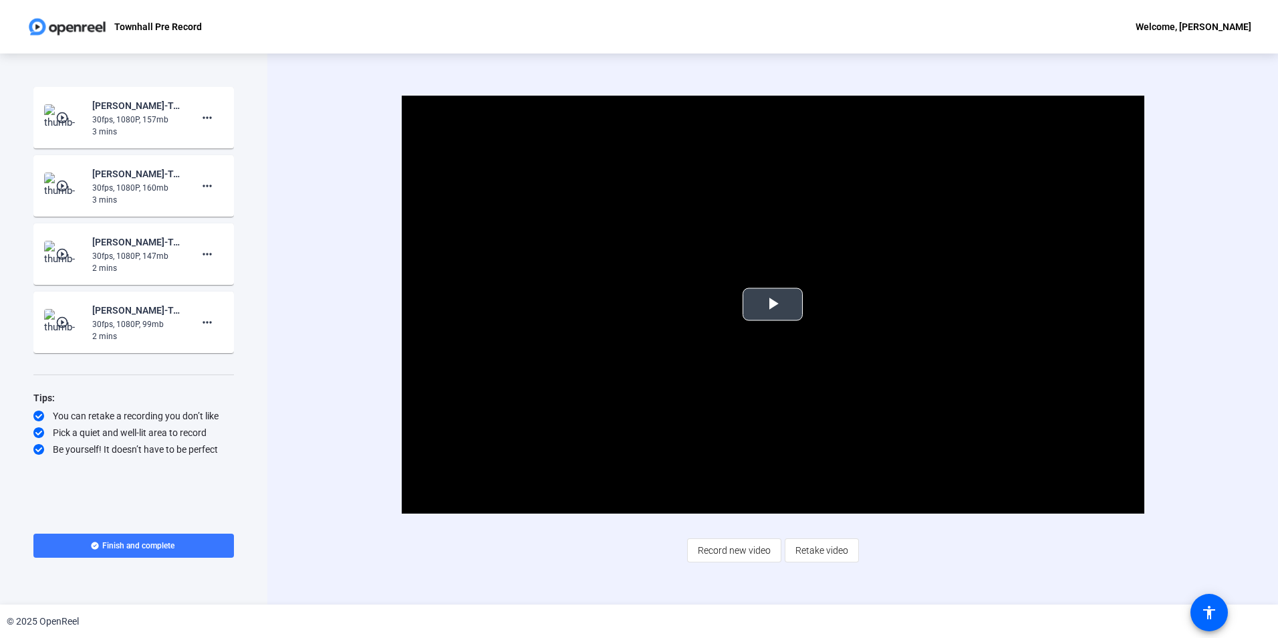
click at [773, 304] on span "Video Player" at bounding box center [773, 304] width 0 height 0
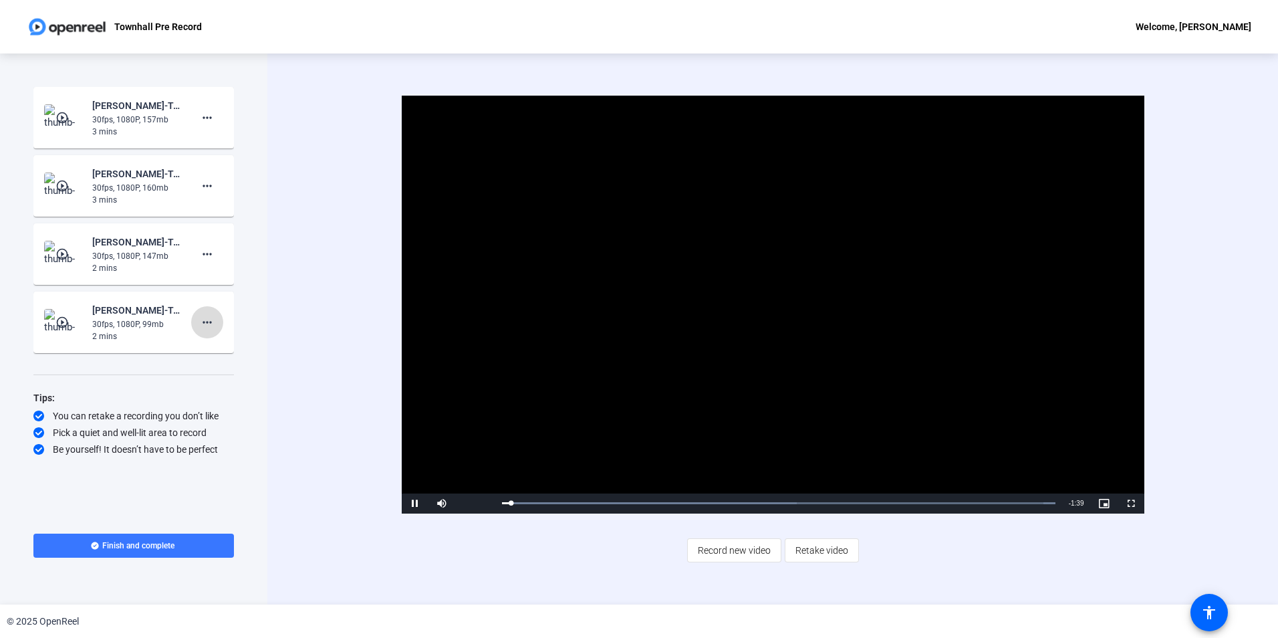
click at [211, 330] on span at bounding box center [207, 322] width 32 height 32
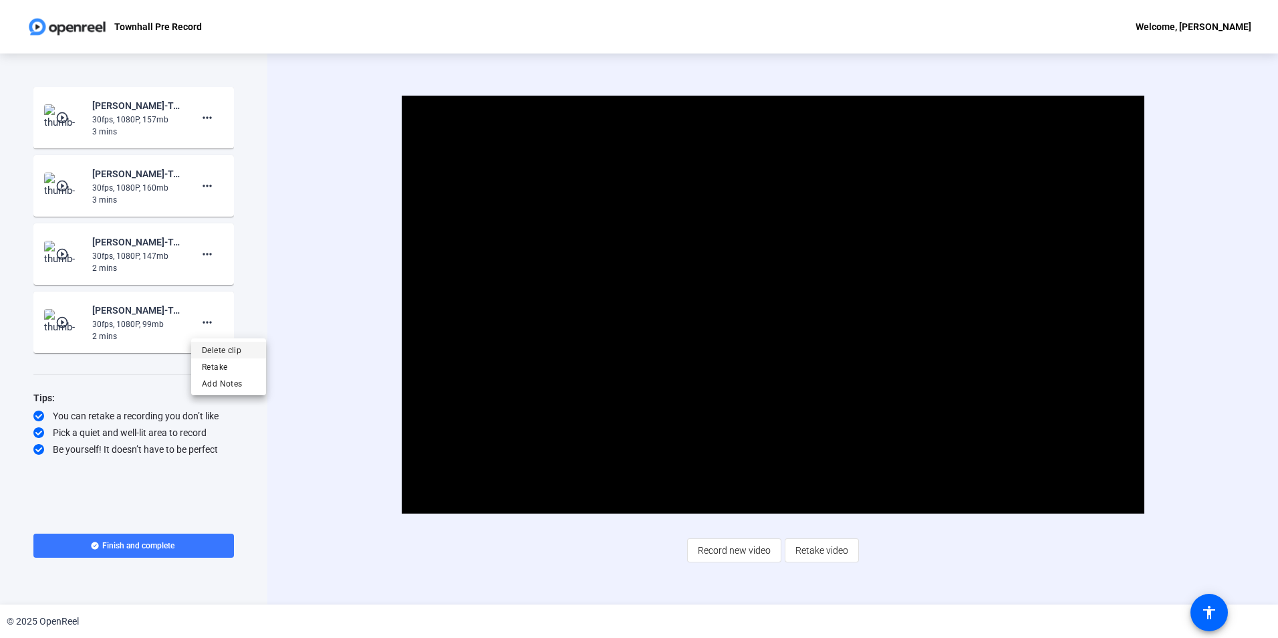
click at [224, 346] on span "Delete clip" at bounding box center [228, 350] width 53 height 16
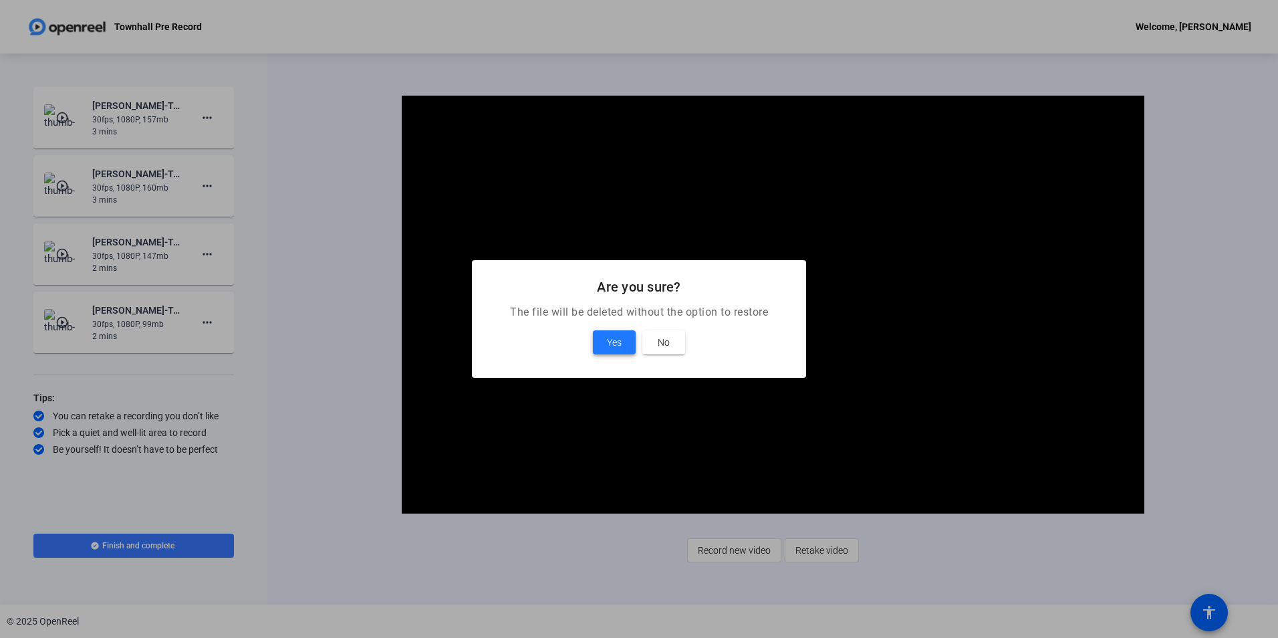
click at [614, 345] on span "Yes" at bounding box center [614, 342] width 15 height 16
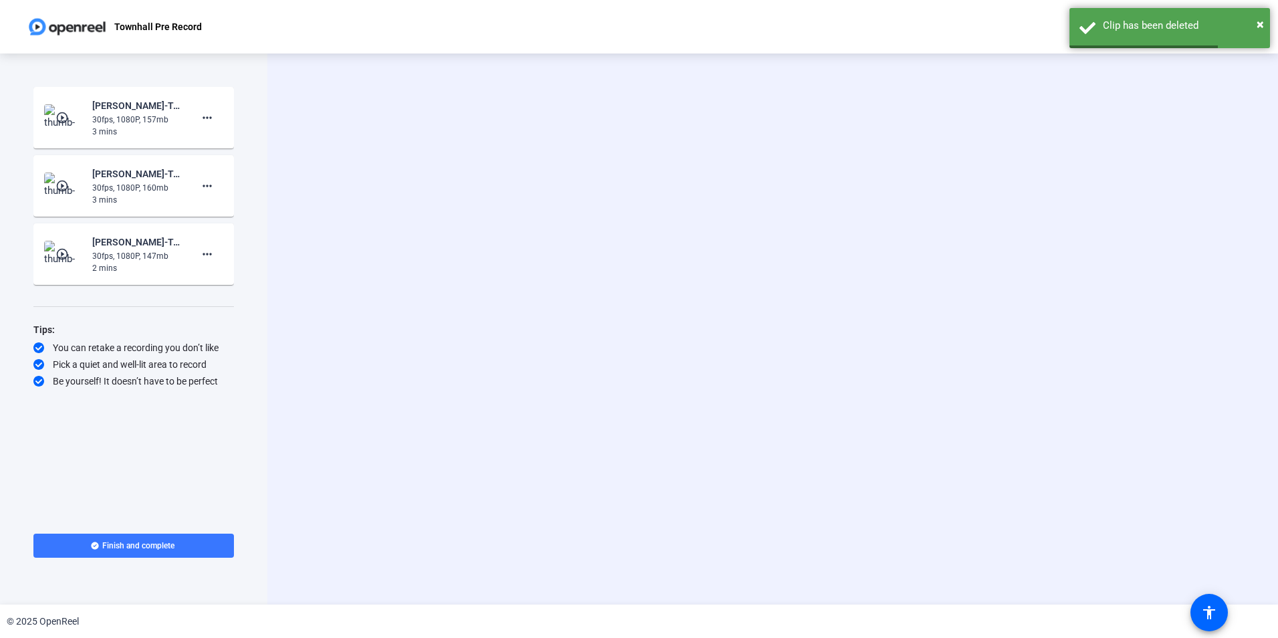
click at [55, 261] on img at bounding box center [63, 254] width 39 height 27
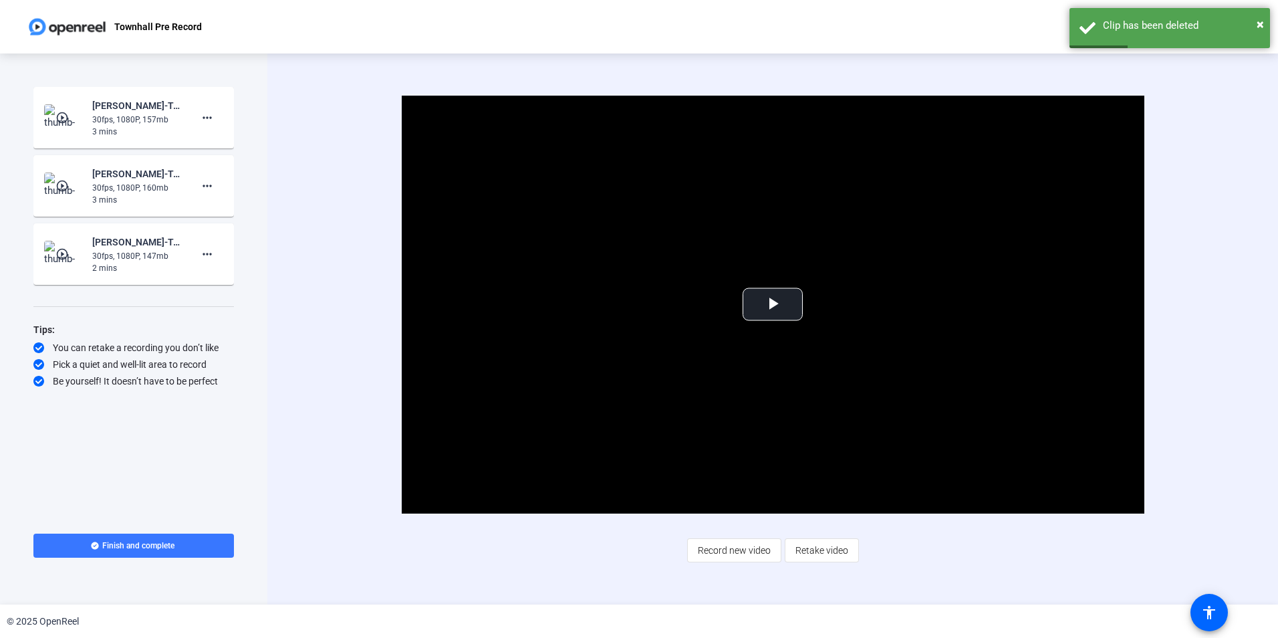
click at [60, 248] on mat-icon "play_circle_outline" at bounding box center [63, 253] width 16 height 13
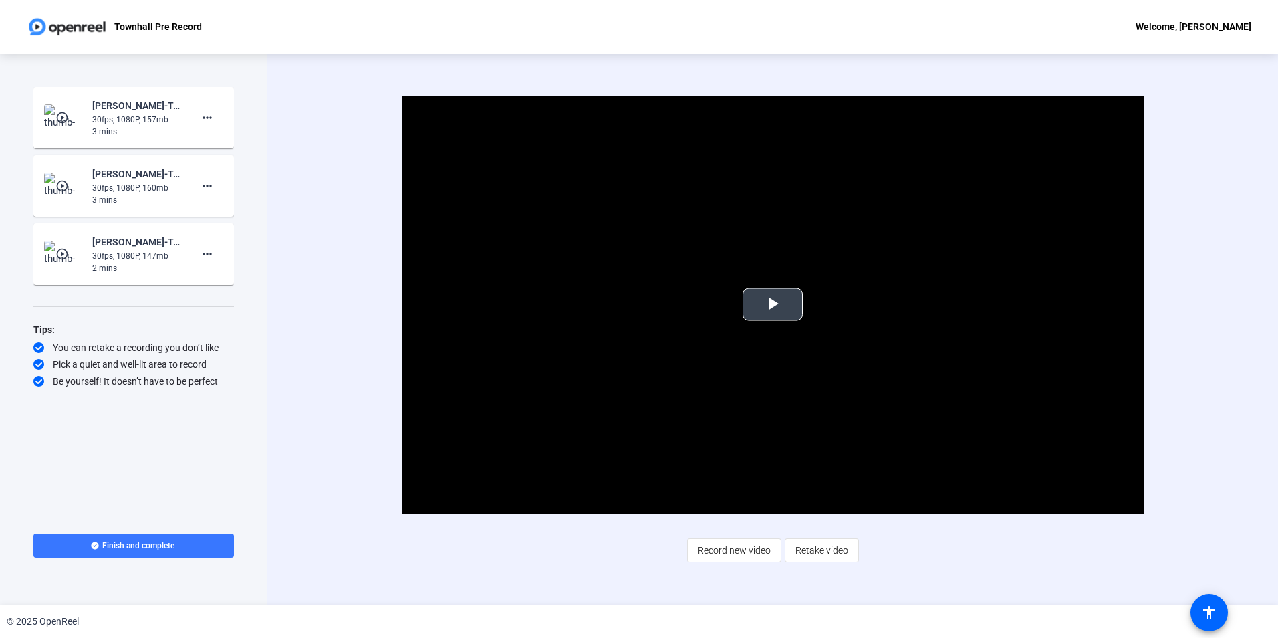
drag, startPoint x: 772, startPoint y: 309, endPoint x: 759, endPoint y: 311, distance: 13.0
click at [773, 304] on span "Video Player" at bounding box center [773, 304] width 0 height 0
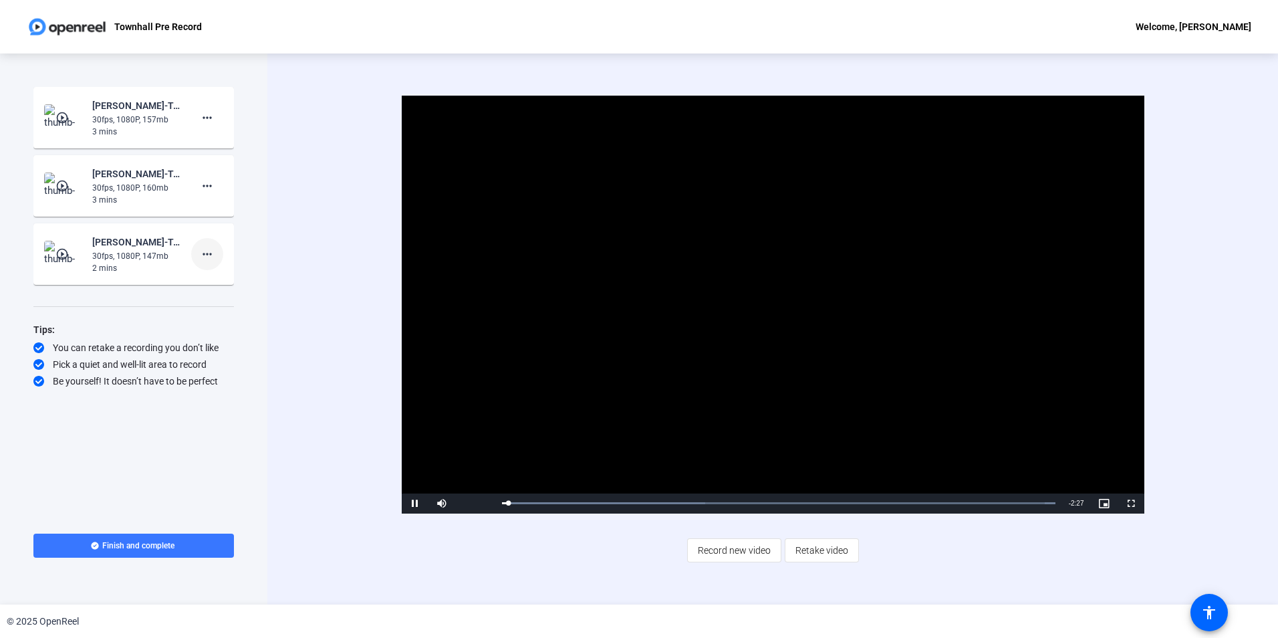
click at [222, 253] on span at bounding box center [207, 254] width 32 height 32
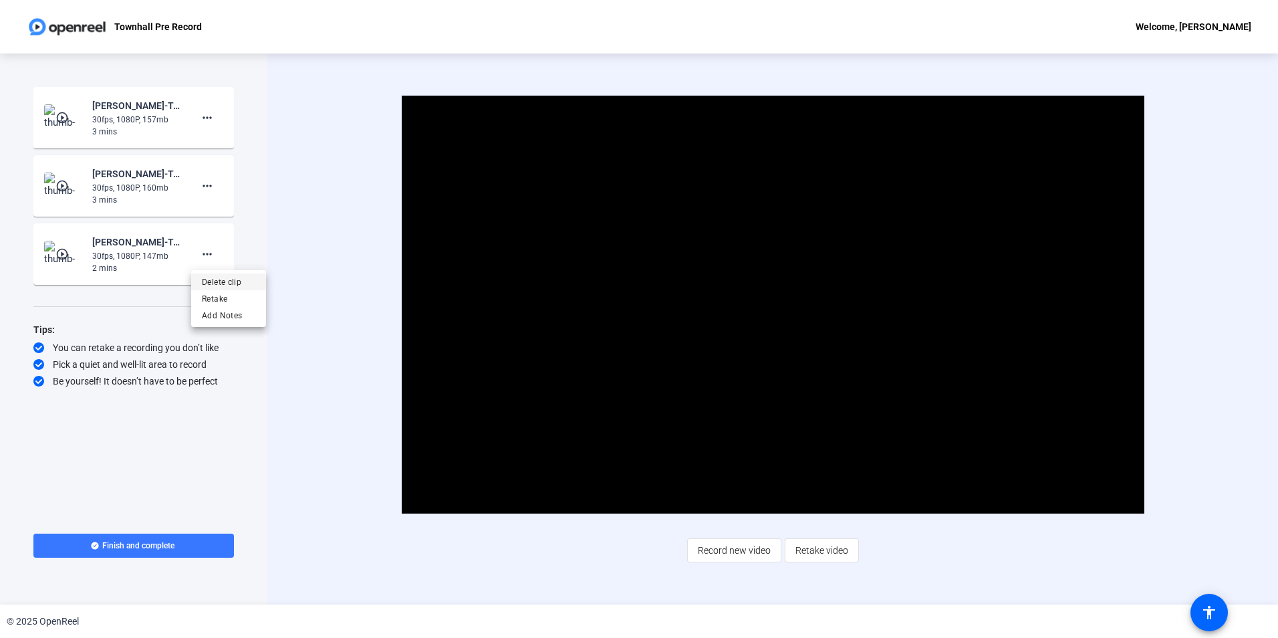
click at [215, 279] on span "Delete clip" at bounding box center [228, 282] width 53 height 16
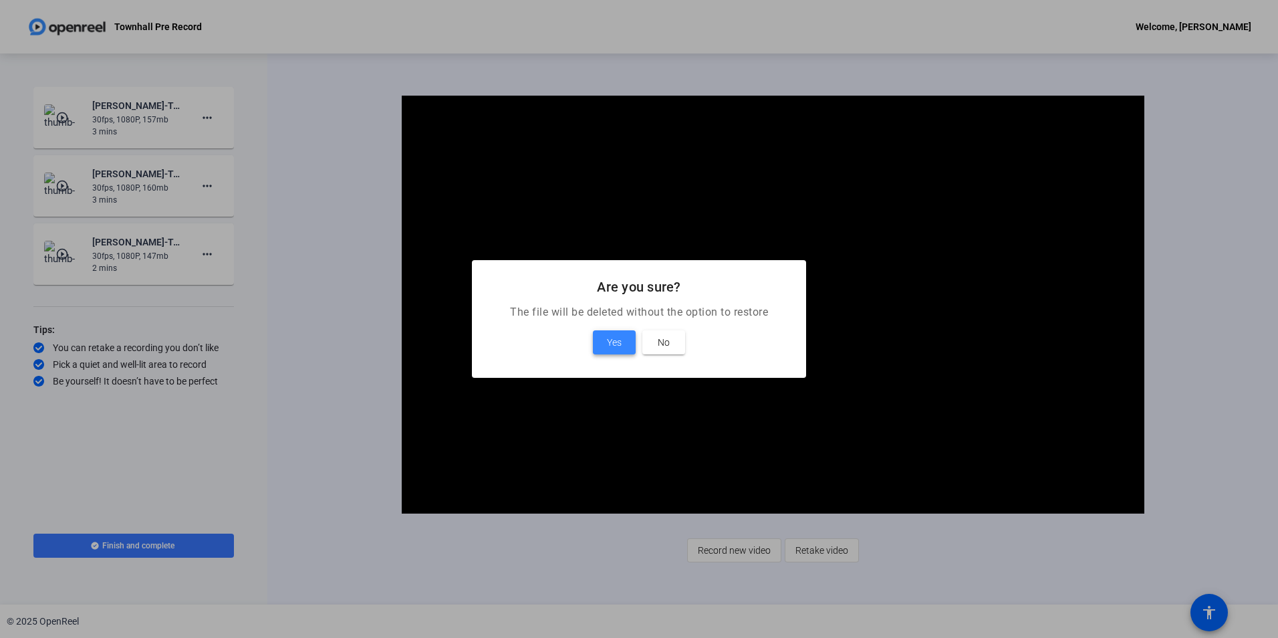
click at [607, 341] on span "Yes" at bounding box center [614, 342] width 15 height 16
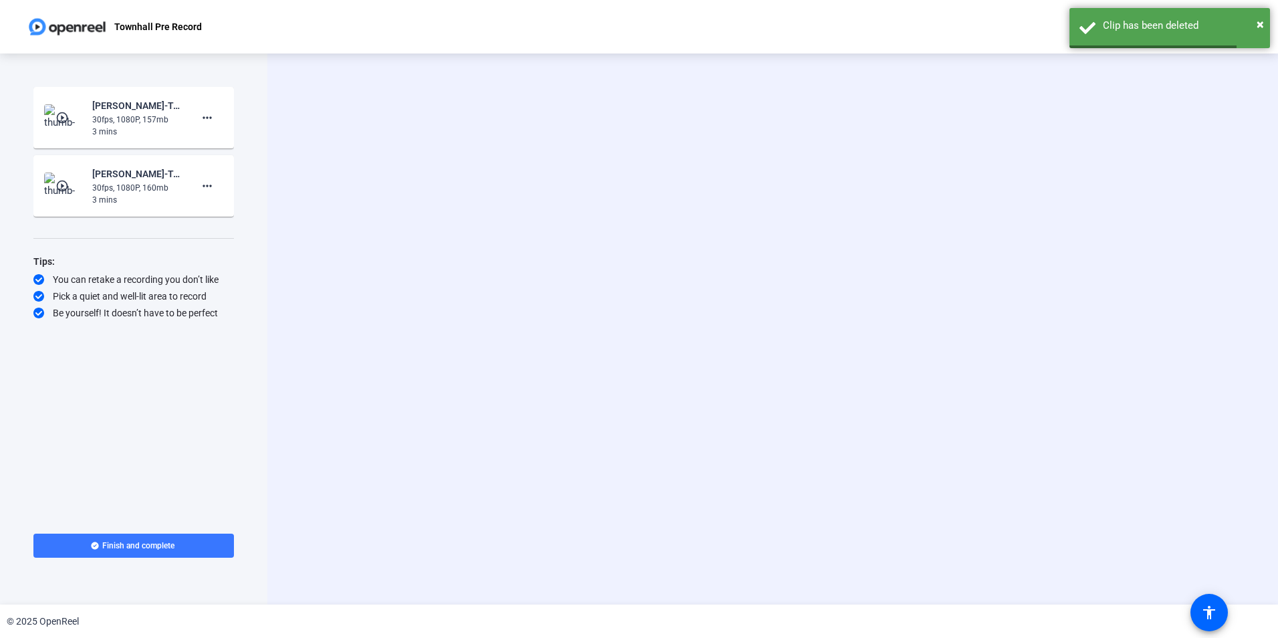
click at [59, 195] on img at bounding box center [63, 185] width 39 height 27
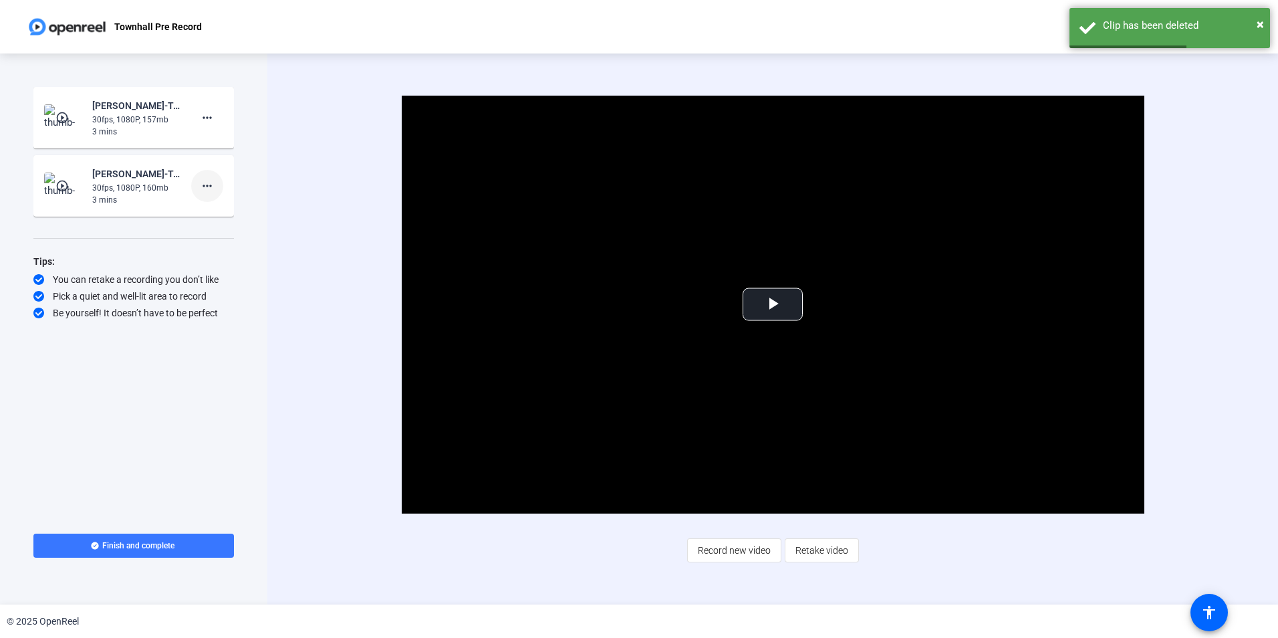
click at [203, 189] on mat-icon "more_horiz" at bounding box center [207, 186] width 16 height 16
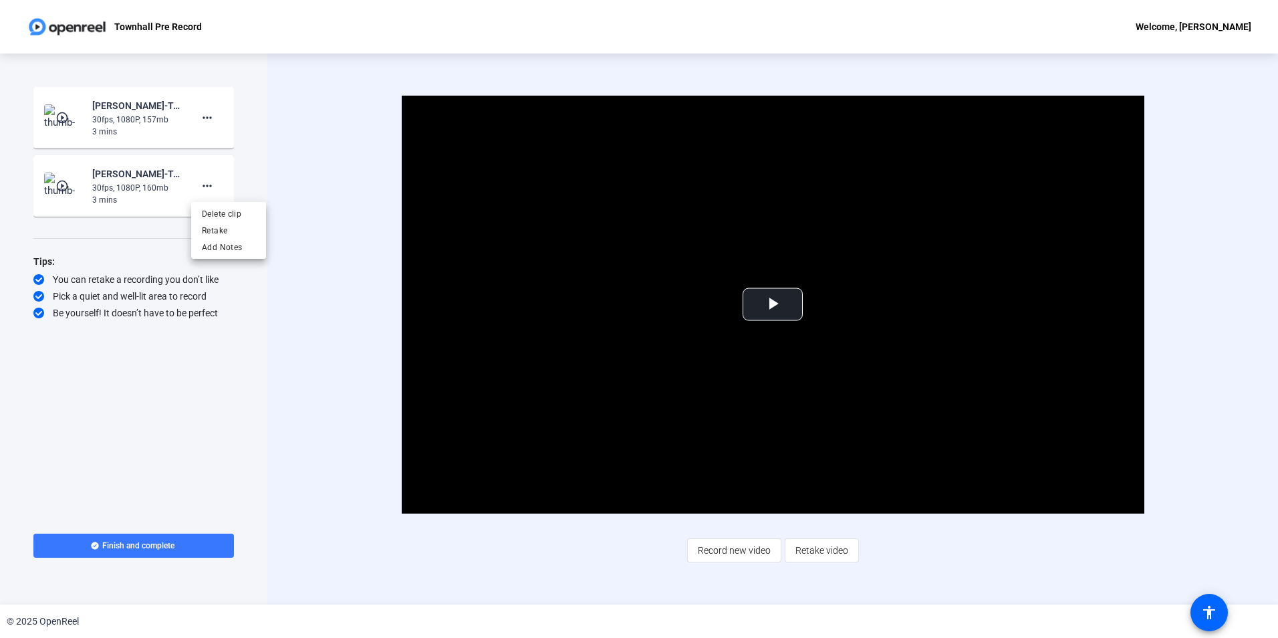
click at [777, 294] on div at bounding box center [639, 319] width 1278 height 638
click at [773, 304] on span "Video Player" at bounding box center [773, 304] width 0 height 0
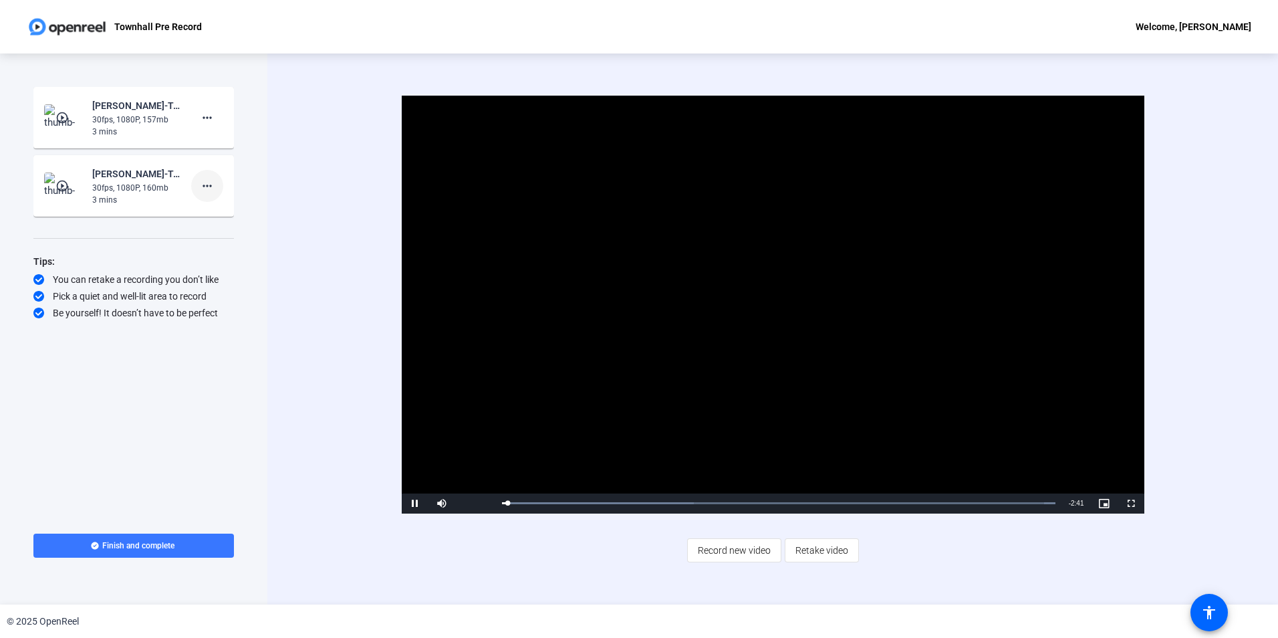
click at [213, 181] on mat-icon "more_horiz" at bounding box center [207, 186] width 16 height 16
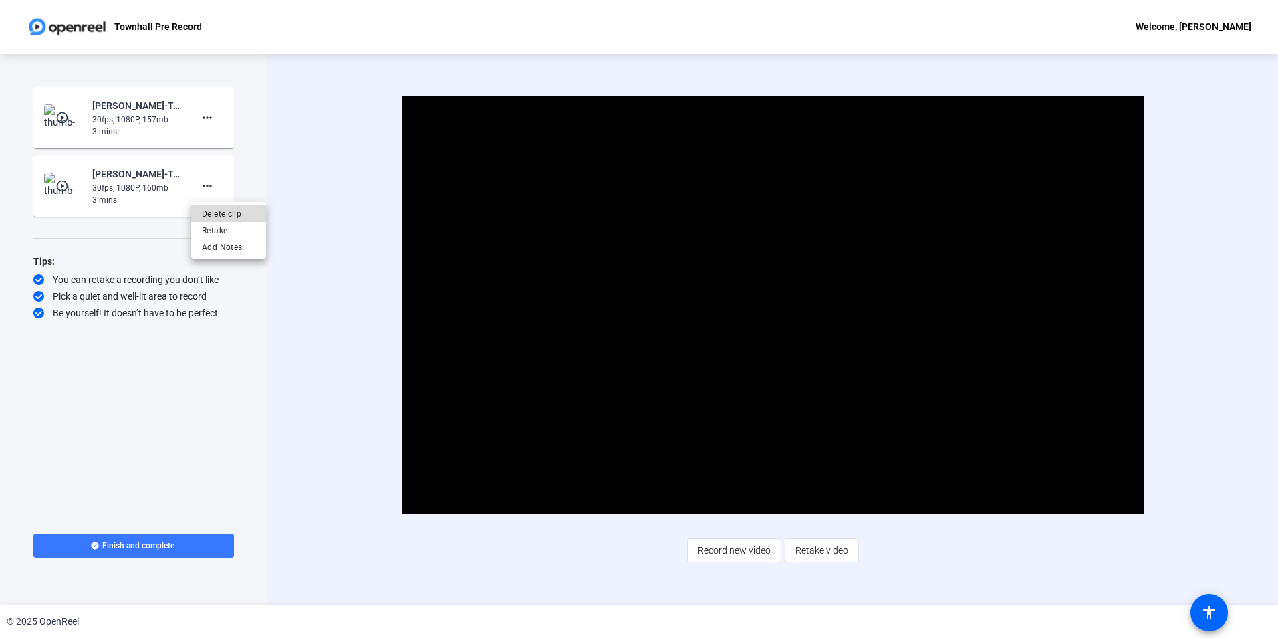
click at [229, 217] on span "Delete clip" at bounding box center [228, 214] width 53 height 16
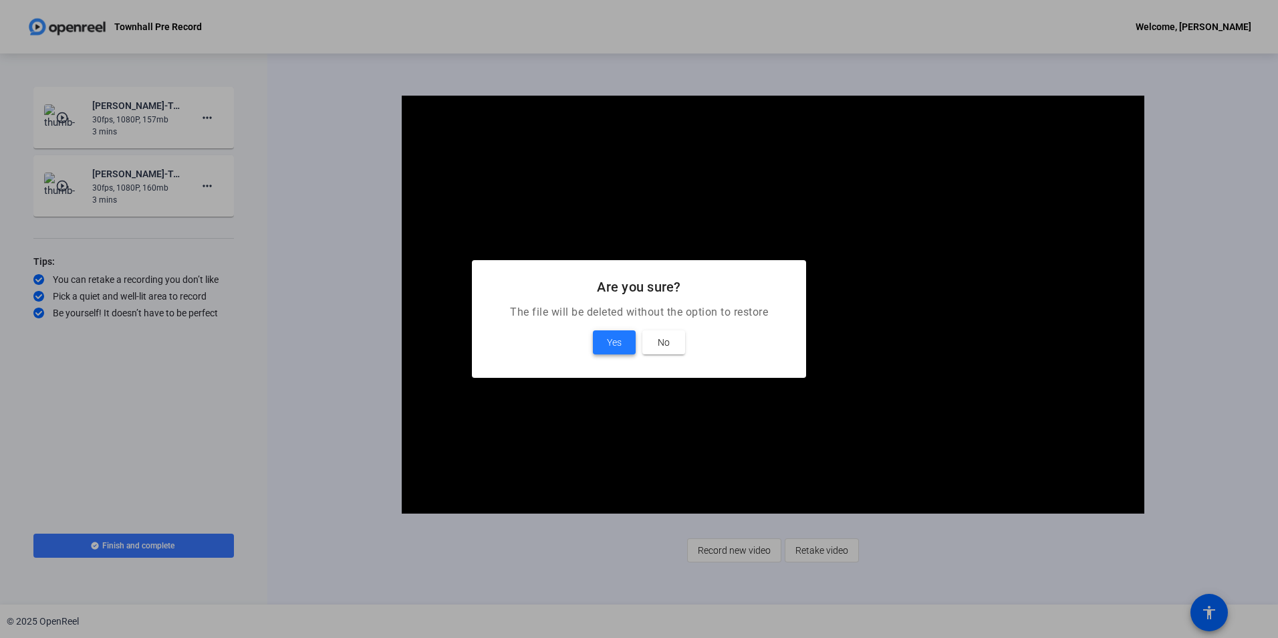
click at [619, 348] on span "Yes" at bounding box center [614, 342] width 15 height 16
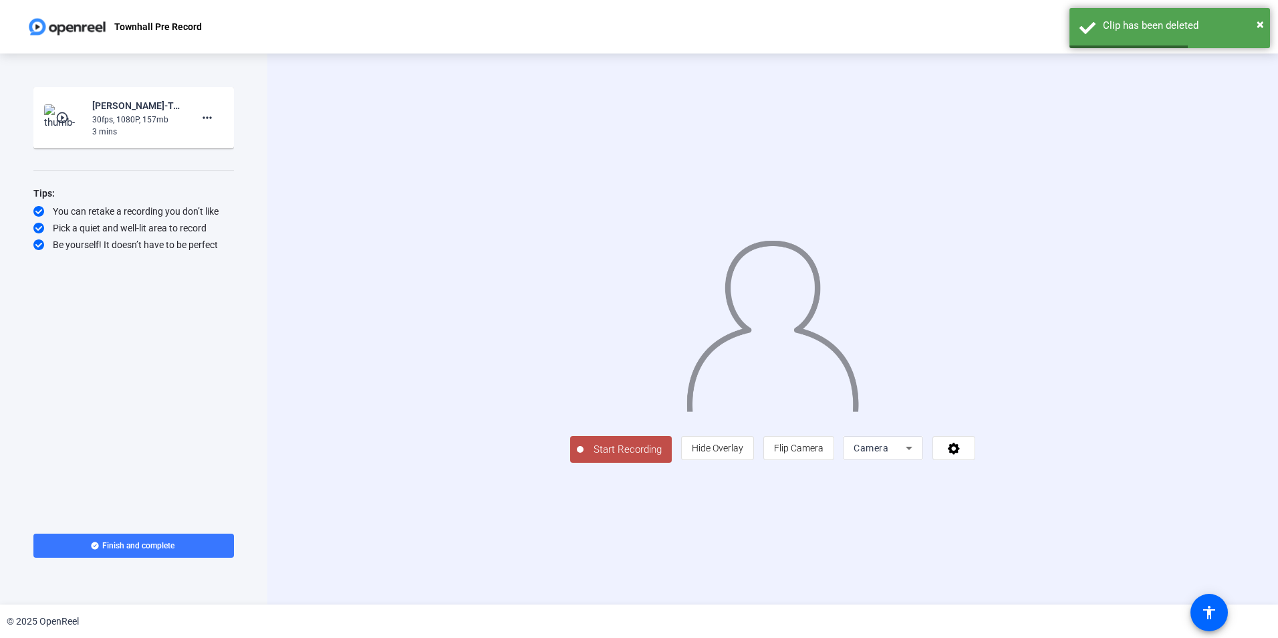
click at [60, 109] on img at bounding box center [63, 117] width 39 height 27
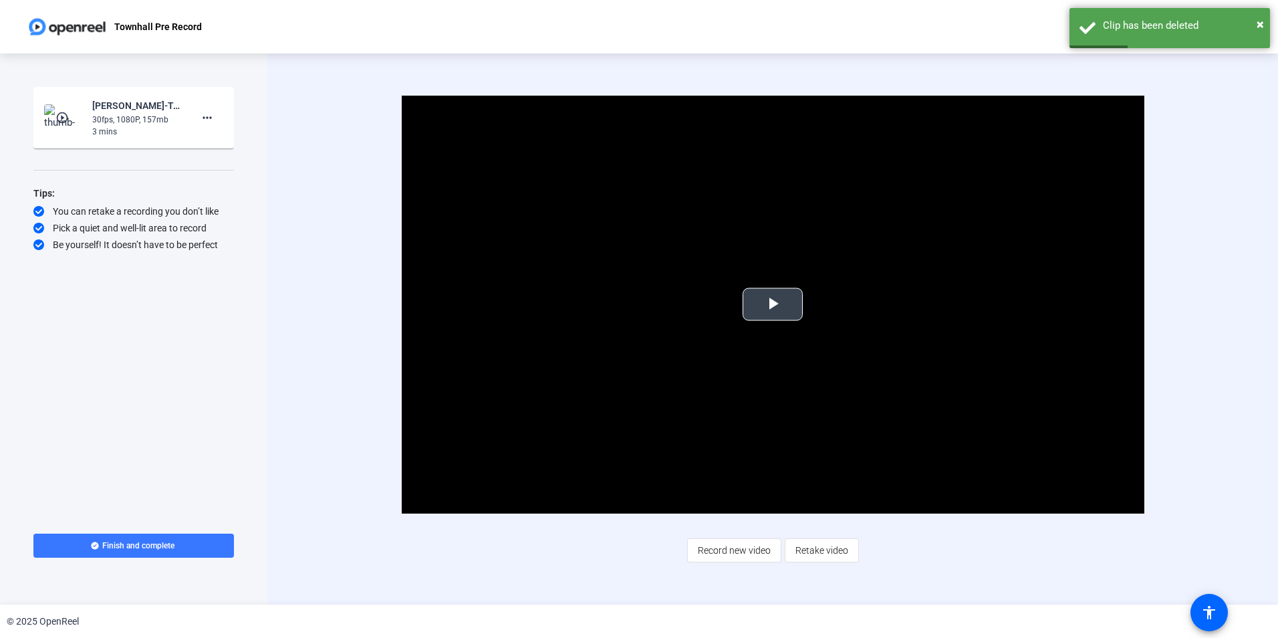
click at [759, 285] on video "Video Player" at bounding box center [773, 305] width 743 height 418
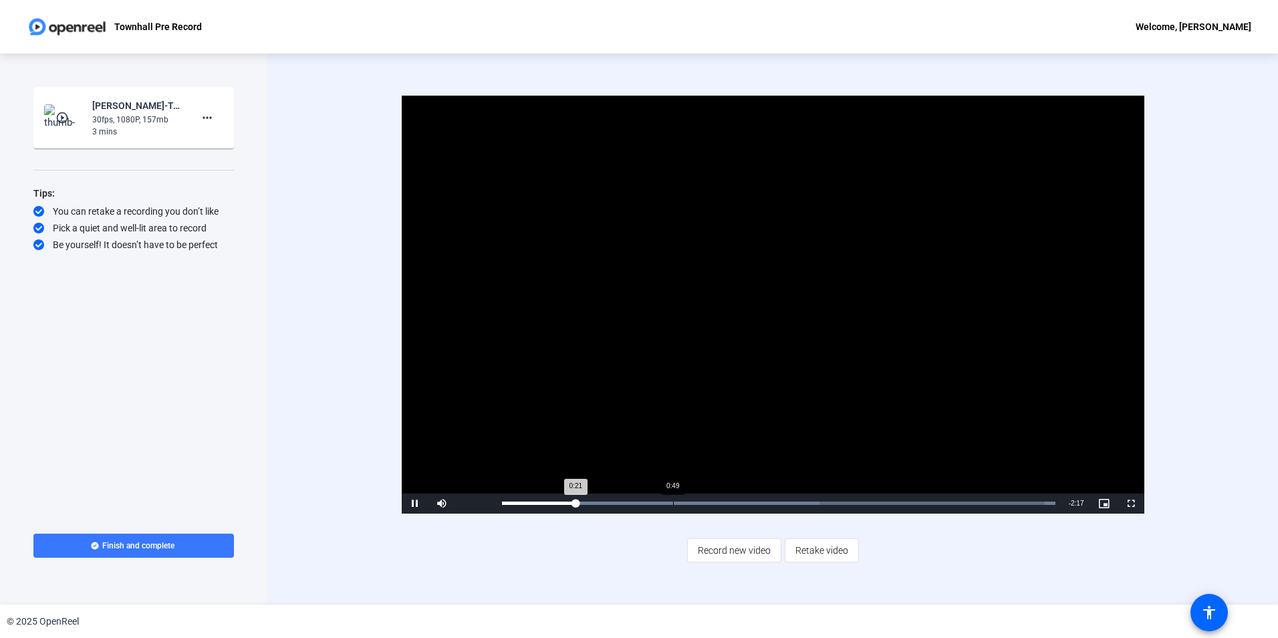
click at [672, 503] on div "Loaded : 100.00% 0:49 0:21" at bounding box center [778, 502] width 553 height 3
click at [888, 509] on div "Loaded : 100.00% 1:49 0:49" at bounding box center [778, 503] width 567 height 20
click at [1020, 503] on div "2:28" at bounding box center [1020, 502] width 1 height 3
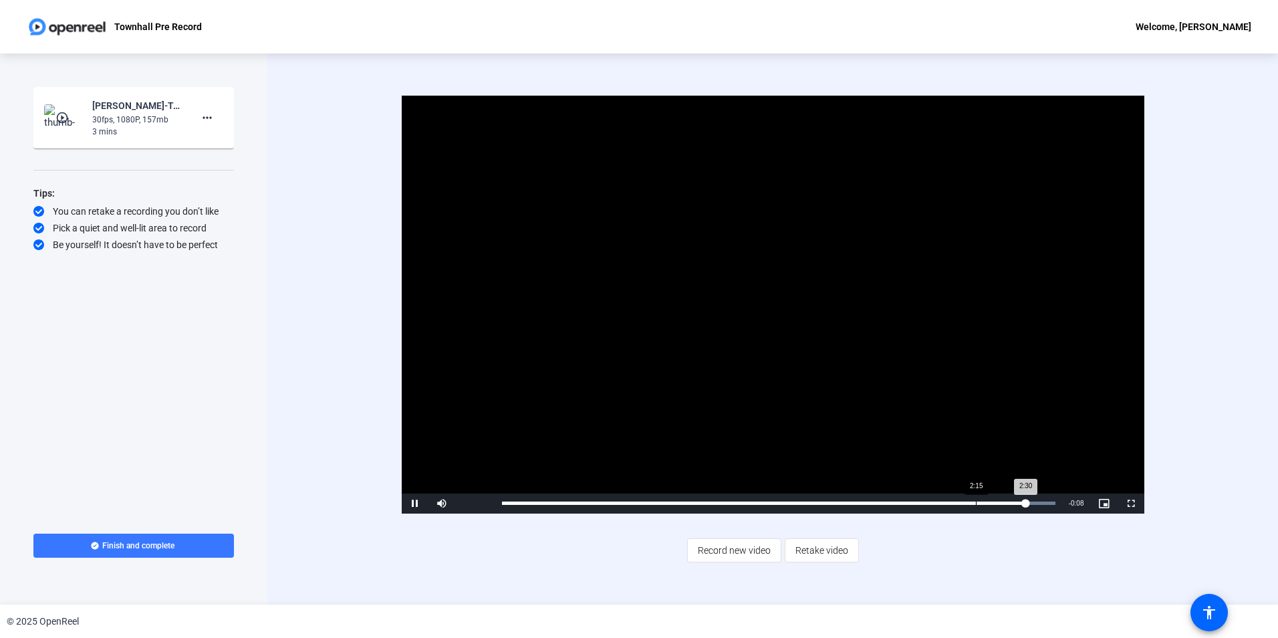
click at [975, 503] on div "Loaded : 100.00% 2:15 2:30" at bounding box center [778, 502] width 553 height 3
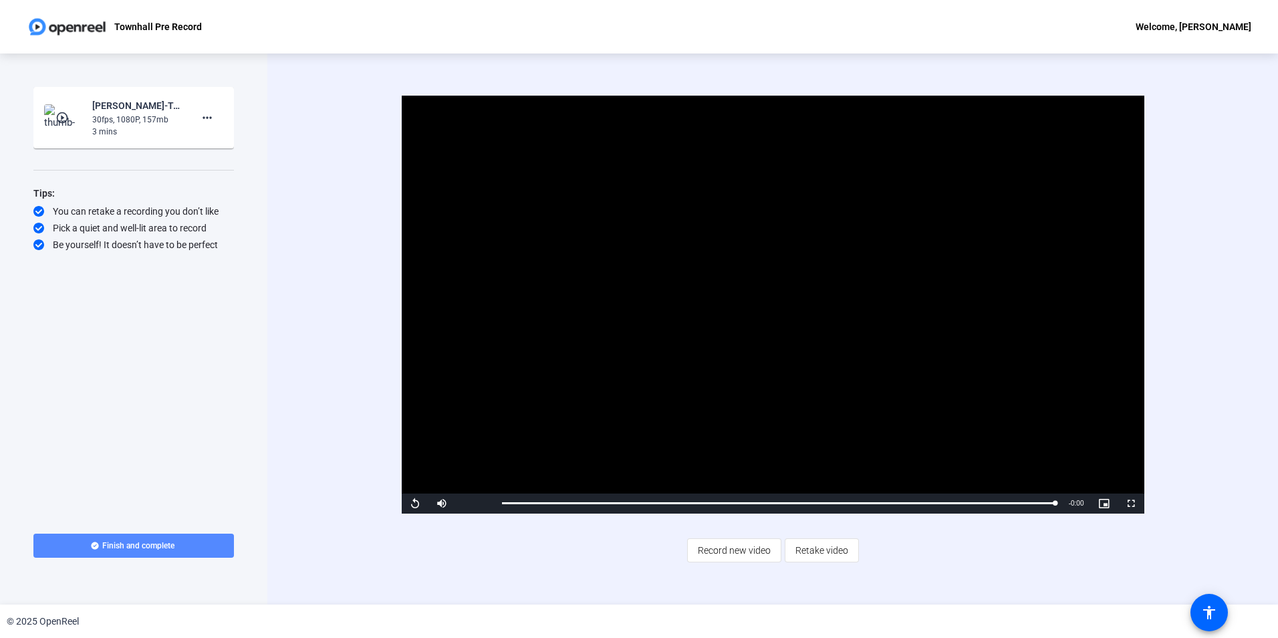
click at [112, 545] on span "Finish and complete" at bounding box center [138, 545] width 72 height 11
